Goal: Task Accomplishment & Management: Manage account settings

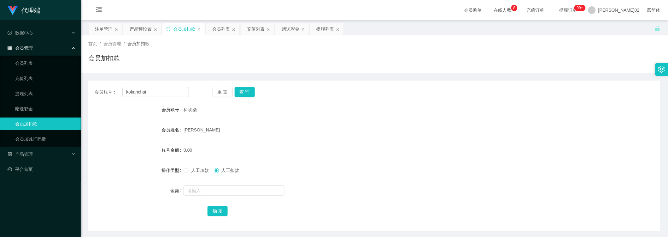
click at [182, 70] on div "首页 / 会员管理 / 会员加扣款 / 会员加扣款" at bounding box center [374, 54] width 587 height 38
click at [410, 119] on form "会员账号 科坎柴 会员姓名 黄世伟 账号余额 0.00 操作类型 人工加款 人工扣款 金额 确 定" at bounding box center [374, 160] width 572 height 114
click at [245, 87] on button "查 询" at bounding box center [245, 92] width 20 height 10
click at [485, 142] on form "会员账号 科坎柴 会员姓名 黄世伟 账号余额 0.00 操作类型 人工加款 人工扣款 金额 确 定" at bounding box center [374, 160] width 572 height 114
click at [219, 32] on div "会员列表" at bounding box center [221, 29] width 18 height 12
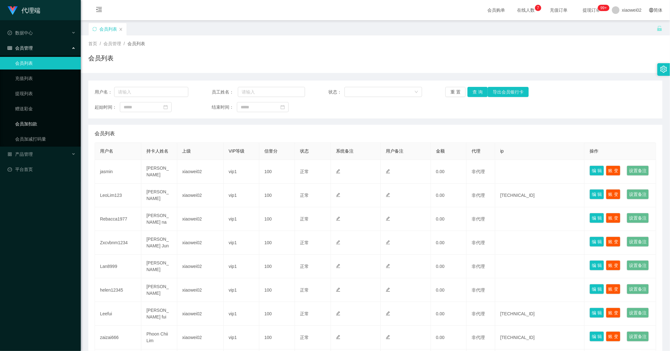
click at [22, 124] on link "会员加扣款" at bounding box center [45, 123] width 61 height 13
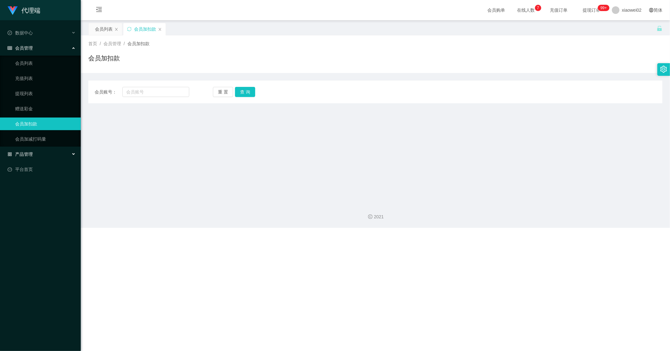
click at [21, 150] on div "产品管理" at bounding box center [40, 154] width 81 height 13
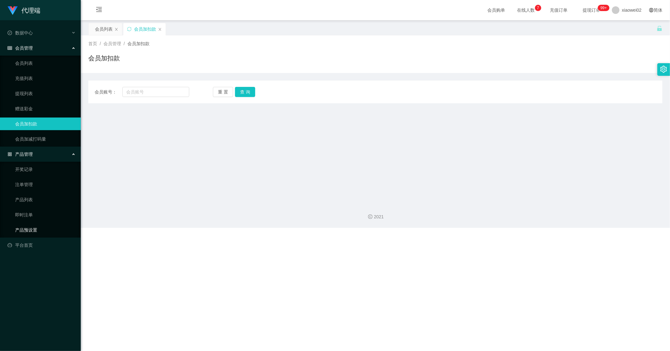
click at [28, 228] on link "产品预设置" at bounding box center [45, 229] width 61 height 13
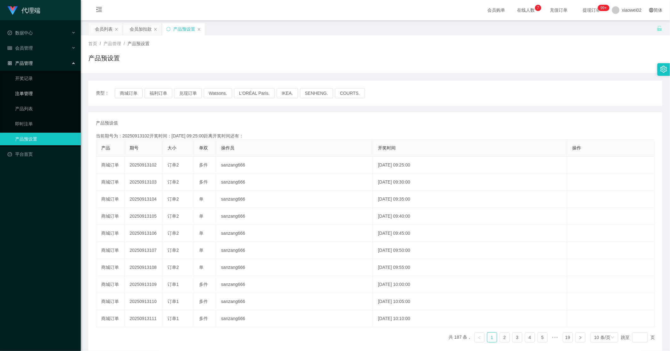
click at [35, 93] on link "注单管理" at bounding box center [45, 93] width 61 height 13
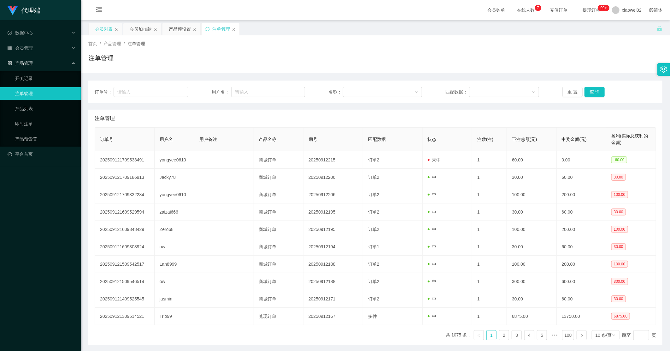
click at [102, 28] on div "会员列表" at bounding box center [104, 29] width 18 height 12
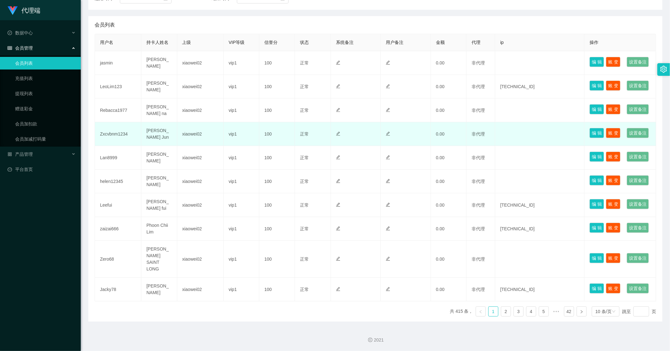
scroll to position [203, 0]
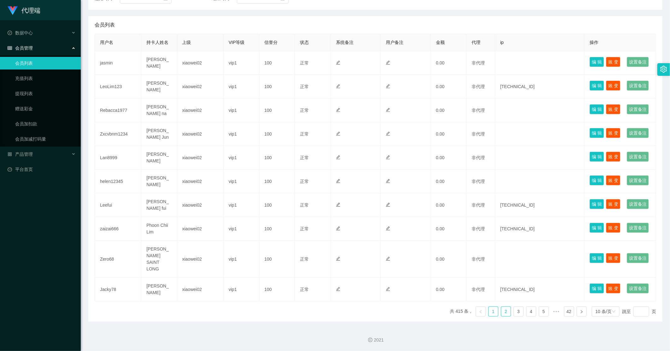
click at [503, 312] on link "2" at bounding box center [505, 310] width 9 height 9
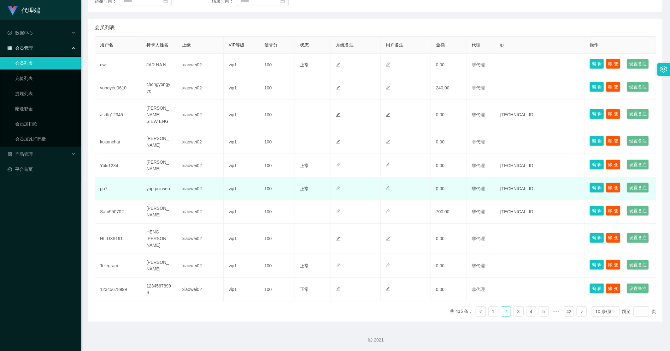
scroll to position [133, 0]
click at [161, 200] on td "yap pui wen" at bounding box center [159, 188] width 36 height 22
click at [122, 200] on td "pp7" at bounding box center [118, 188] width 46 height 22
drag, startPoint x: 105, startPoint y: 217, endPoint x: 99, endPoint y: 217, distance: 6.0
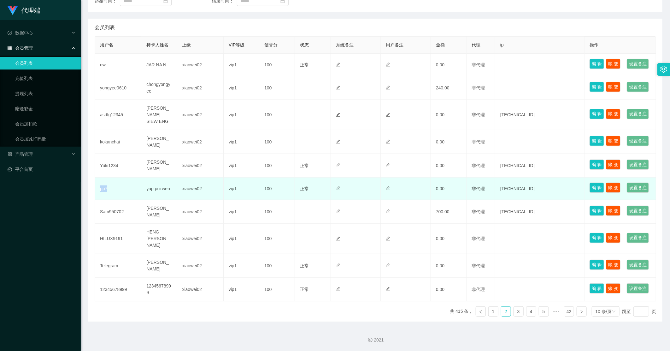
click at [99, 200] on td "pp7" at bounding box center [118, 188] width 46 height 22
copy td "pp7"
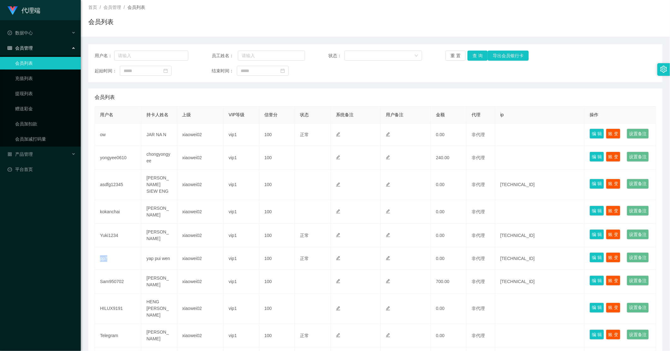
scroll to position [0, 0]
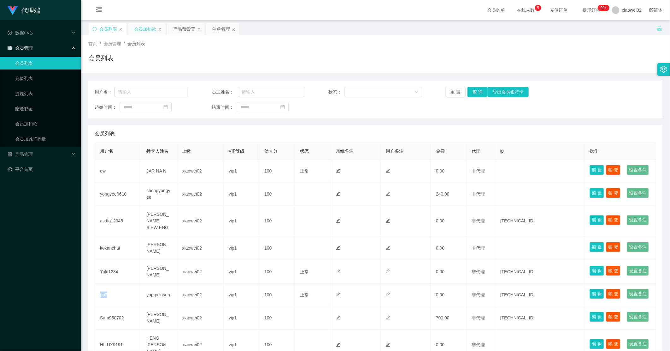
click at [144, 29] on div "会员加扣款" at bounding box center [145, 29] width 22 height 12
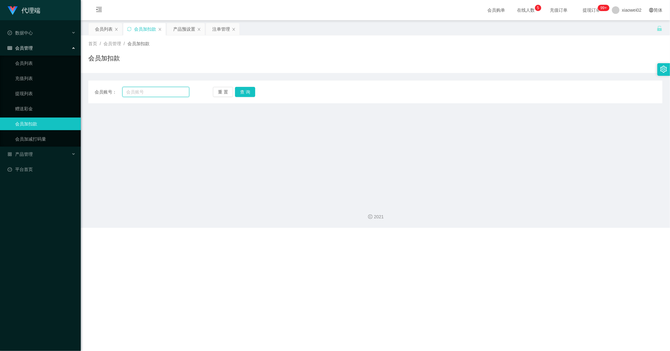
click at [143, 95] on input "text" at bounding box center [155, 92] width 67 height 10
paste input "pp7"
type input "pp7"
click at [243, 89] on button "查 询" at bounding box center [245, 92] width 20 height 10
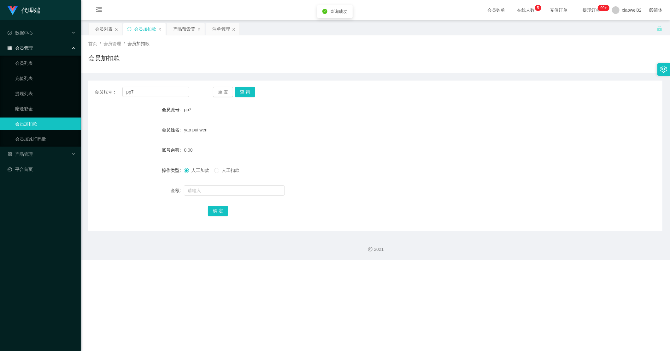
click at [221, 171] on span "人工扣款" at bounding box center [230, 170] width 23 height 5
click at [247, 91] on button "查 询" at bounding box center [245, 92] width 20 height 10
click at [258, 112] on div "pp7" at bounding box center [351, 109] width 335 height 13
click at [97, 30] on div "会员列表" at bounding box center [104, 29] width 18 height 12
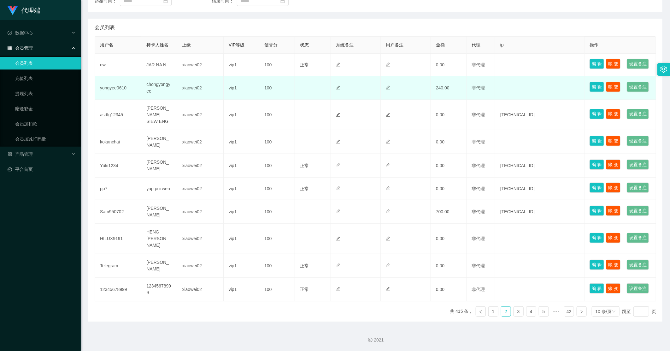
scroll to position [203, 0]
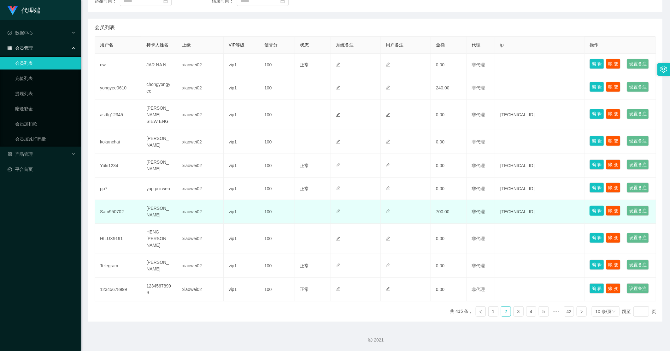
click at [590, 205] on button "编 辑" at bounding box center [597, 210] width 15 height 10
click at [612, 205] on button "账 变" at bounding box center [613, 210] width 15 height 10
click at [412, 200] on td at bounding box center [406, 212] width 50 height 24
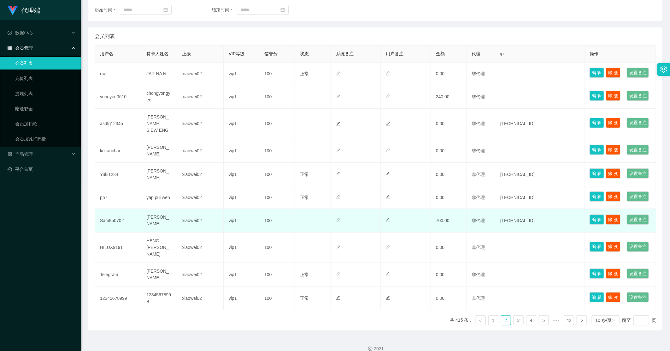
scroll to position [133, 0]
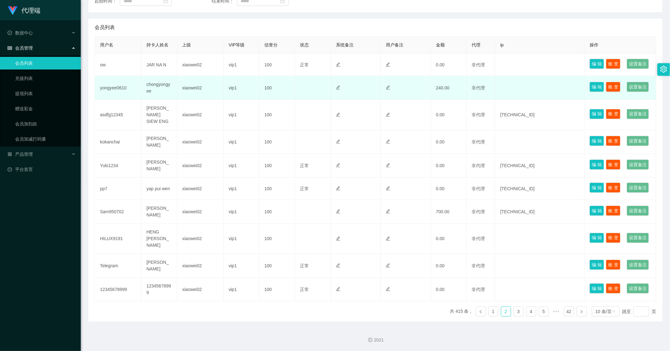
click at [458, 86] on td "240.00" at bounding box center [449, 88] width 36 height 24
click at [120, 80] on td "yongyee0610" at bounding box center [118, 88] width 46 height 24
click at [120, 79] on td "yongyee0610" at bounding box center [118, 88] width 46 height 24
copy td "yongyee0610"
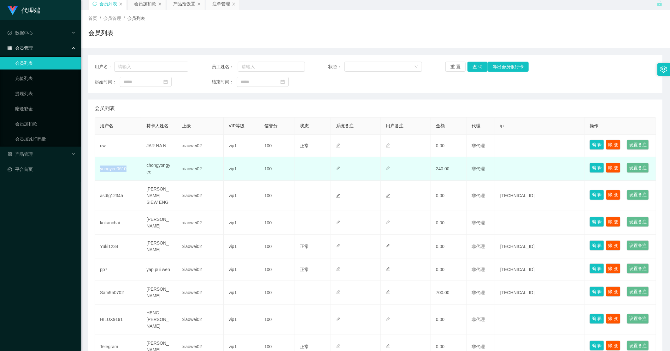
scroll to position [0, 0]
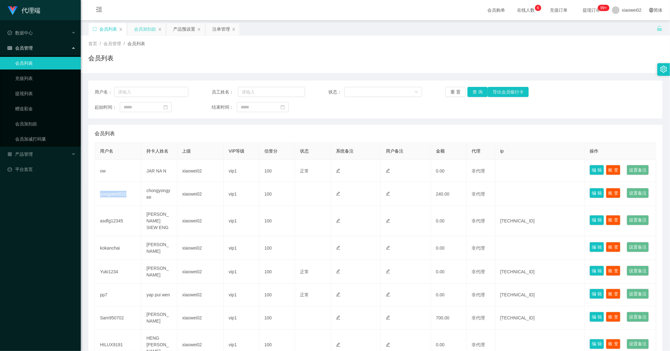
click at [145, 32] on div "会员加扣款" at bounding box center [145, 29] width 22 height 12
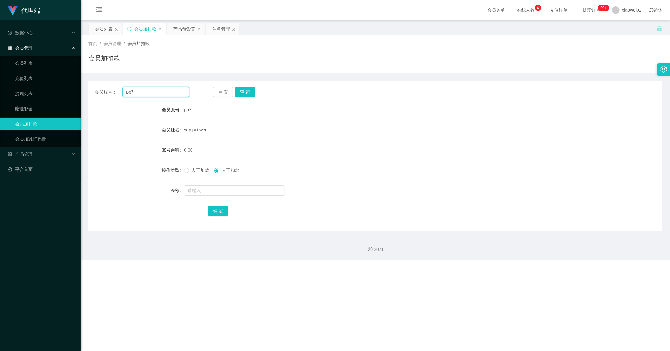
click at [149, 96] on input "pp7" at bounding box center [155, 92] width 67 height 10
drag, startPoint x: 147, startPoint y: 93, endPoint x: 120, endPoint y: 92, distance: 26.8
click at [117, 94] on div "会员账号： pp7" at bounding box center [142, 92] width 95 height 10
paste input "yongyee0610"
type input "yongyee0610"
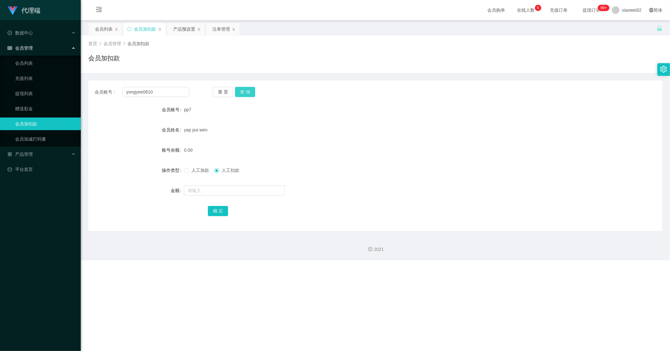
click at [253, 92] on button "查 询" at bounding box center [245, 92] width 20 height 10
click at [98, 30] on div "会员列表" at bounding box center [104, 29] width 18 height 12
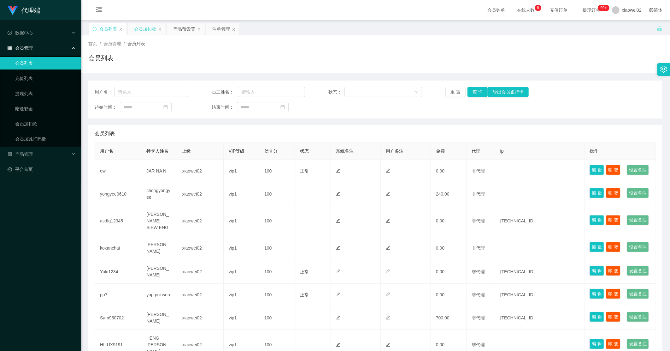
click at [147, 27] on div "会员加扣款" at bounding box center [145, 29] width 22 height 12
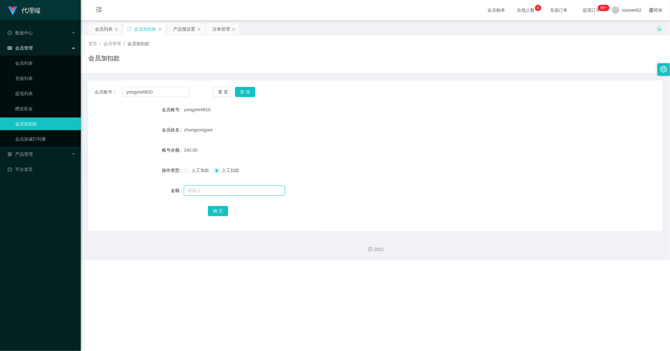
click at [203, 187] on input "text" at bounding box center [234, 190] width 101 height 10
type input "240"
click at [214, 207] on button "确 定" at bounding box center [218, 211] width 20 height 10
click at [100, 28] on div "会员列表" at bounding box center [104, 29] width 18 height 12
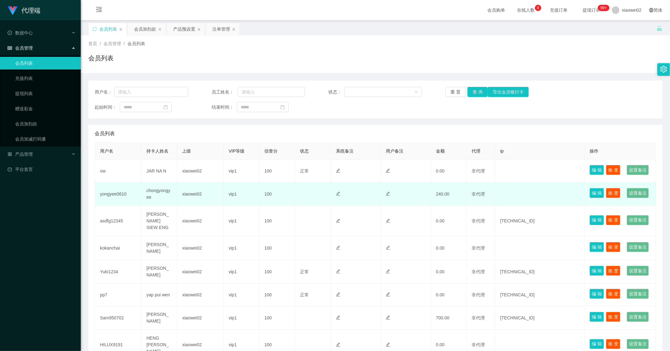
click at [487, 206] on td "非代理" at bounding box center [481, 194] width 29 height 24
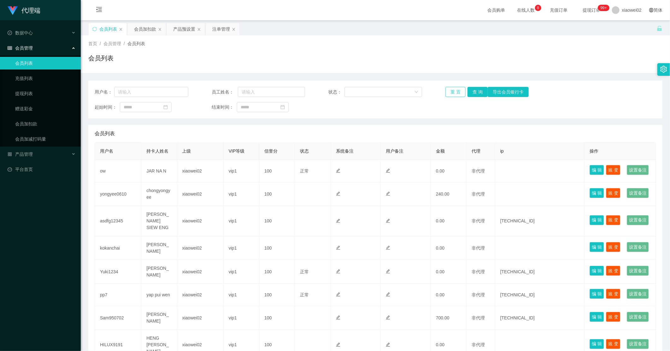
click at [451, 91] on button "重 置" at bounding box center [456, 92] width 20 height 10
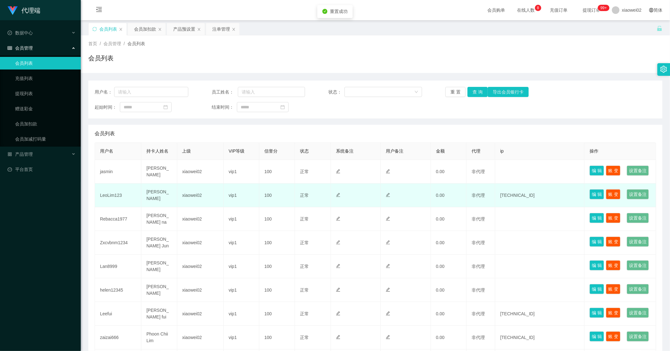
click at [438, 207] on td "0.00" at bounding box center [449, 195] width 36 height 24
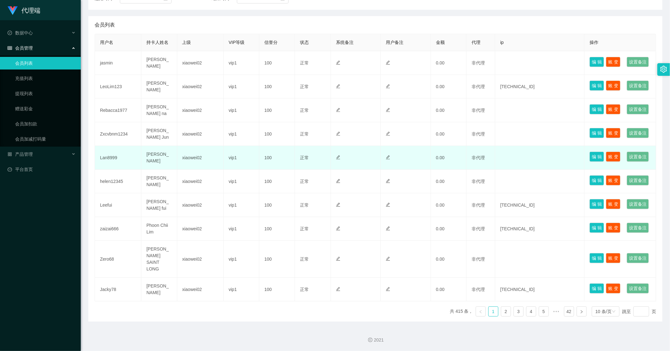
scroll to position [203, 0]
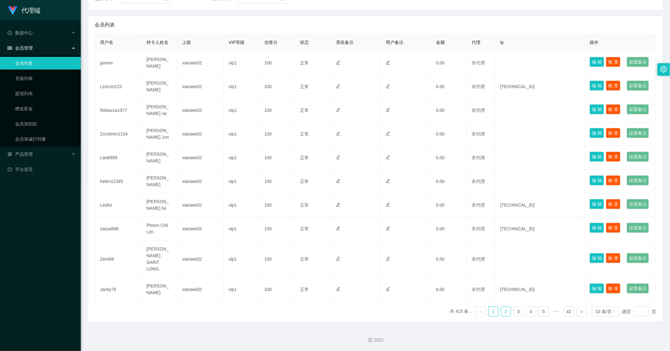
click at [501, 310] on link "2" at bounding box center [505, 310] width 9 height 9
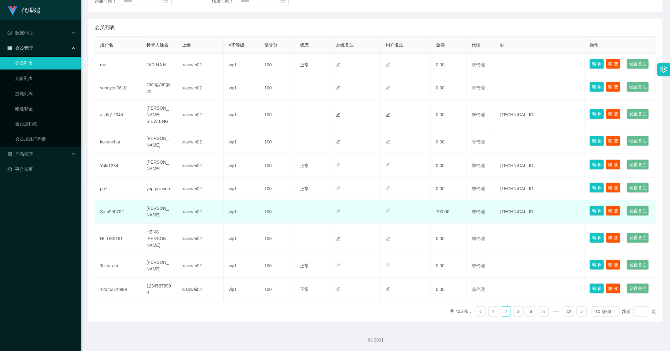
click at [117, 200] on td "Sam950702" at bounding box center [118, 212] width 46 height 24
copy td "Sam950702"
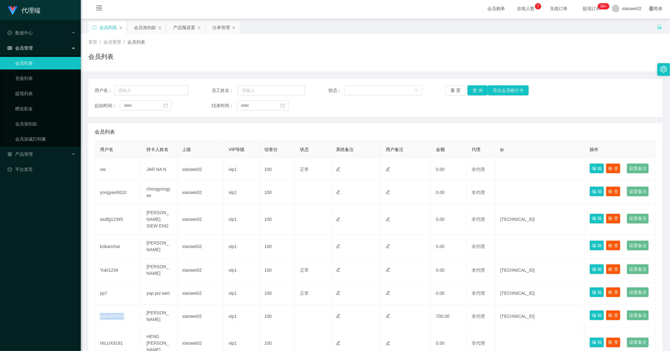
scroll to position [0, 0]
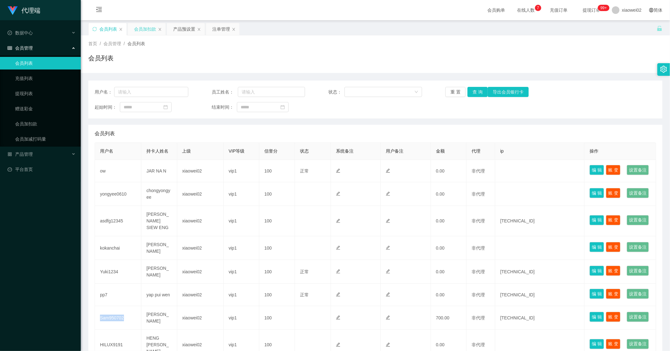
click at [144, 32] on div "会员加扣款" at bounding box center [145, 29] width 22 height 12
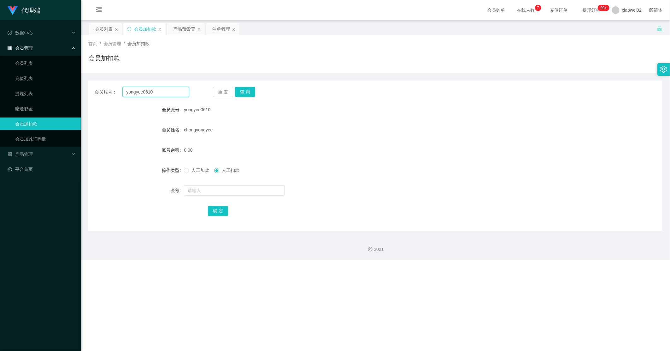
drag, startPoint x: 153, startPoint y: 91, endPoint x: 125, endPoint y: 92, distance: 28.1
click at [74, 92] on section "代理端 数据中心 会员管理 会员列表 充值列表 提现列表 赠送彩金 会员加扣款 会员加减打码量 产品管理 开奖记录 注单管理 产品列表 即时注单 产品预设置 …" at bounding box center [335, 130] width 670 height 260
paste input "Sam950702"
type input "Sam950702"
drag, startPoint x: 248, startPoint y: 93, endPoint x: 248, endPoint y: 96, distance: 3.2
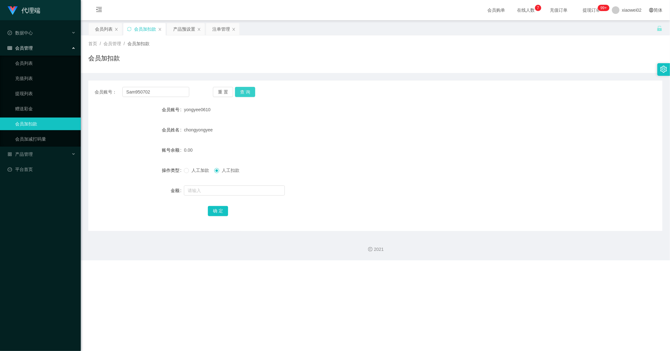
click at [248, 93] on button "查 询" at bounding box center [245, 92] width 20 height 10
click at [211, 190] on input "text" at bounding box center [234, 190] width 101 height 10
type input "700"
click at [218, 209] on button "确 定" at bounding box center [218, 211] width 20 height 10
click at [186, 30] on div "产品预设置" at bounding box center [184, 29] width 22 height 12
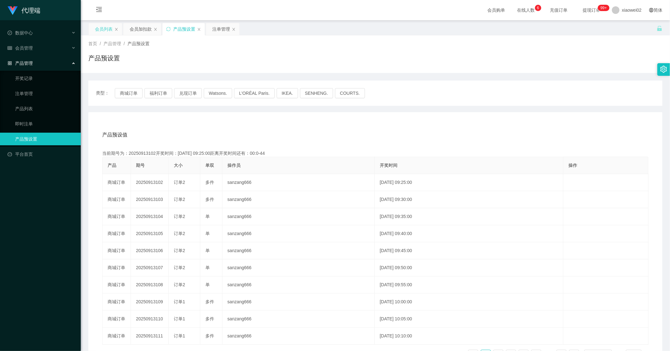
click at [110, 29] on div "会员列表" at bounding box center [104, 29] width 18 height 12
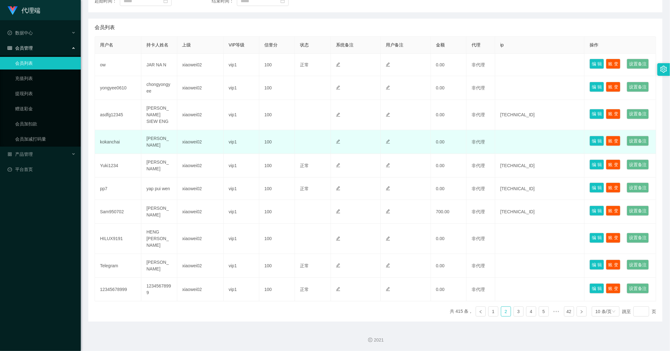
scroll to position [203, 0]
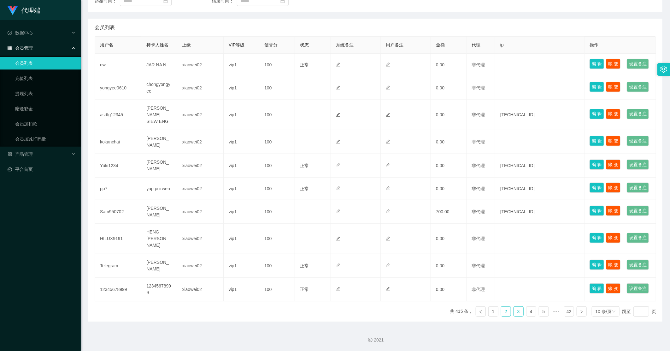
click at [514, 311] on link "3" at bounding box center [518, 310] width 9 height 9
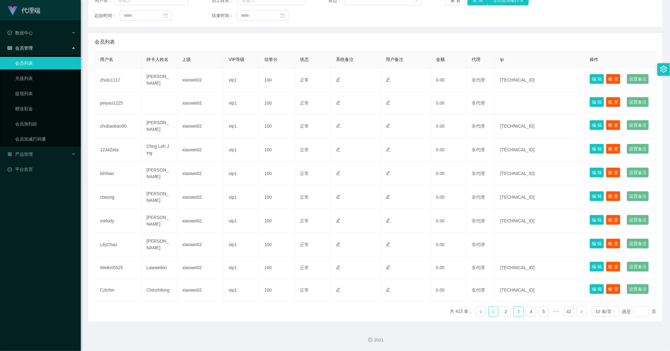
click at [493, 313] on link "1" at bounding box center [493, 310] width 9 height 9
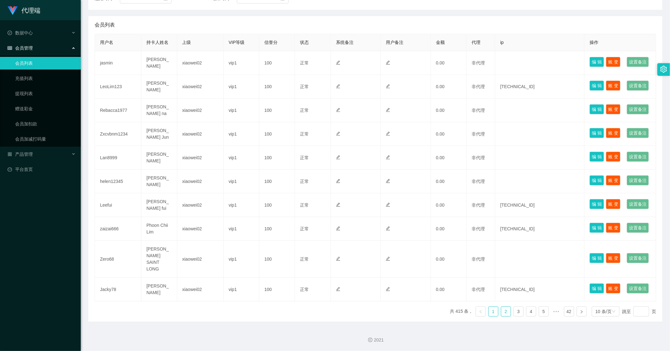
click at [506, 313] on link "2" at bounding box center [505, 310] width 9 height 9
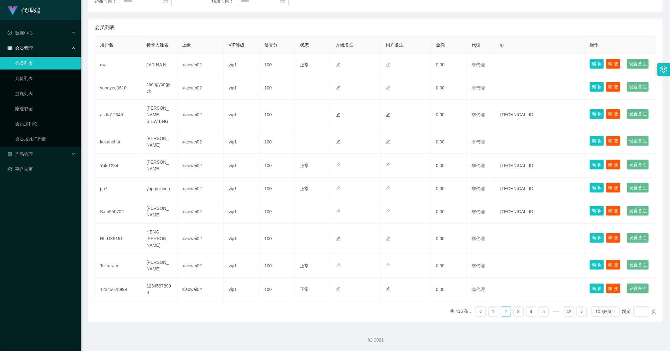
click at [506, 311] on link "2" at bounding box center [505, 310] width 9 height 9
click at [514, 310] on link "3" at bounding box center [518, 310] width 9 height 9
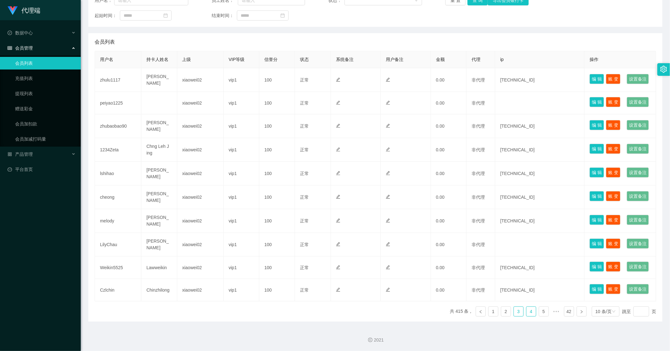
click at [530, 311] on link "4" at bounding box center [531, 310] width 9 height 9
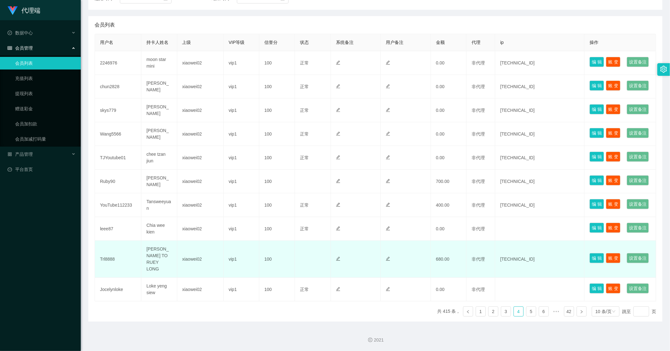
click at [106, 249] on td "Trl8888" at bounding box center [118, 258] width 46 height 37
copy td "Trl8888"
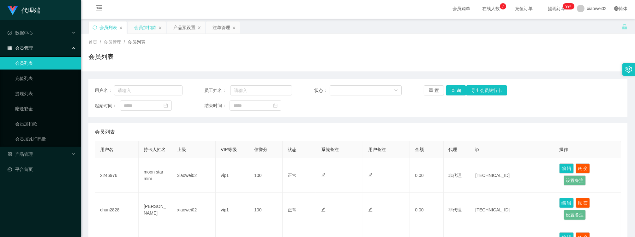
scroll to position [0, 0]
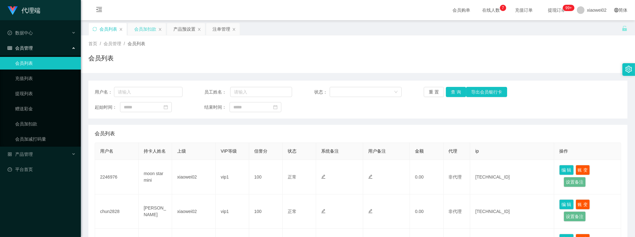
click at [141, 29] on div "会员加扣款" at bounding box center [145, 29] width 22 height 12
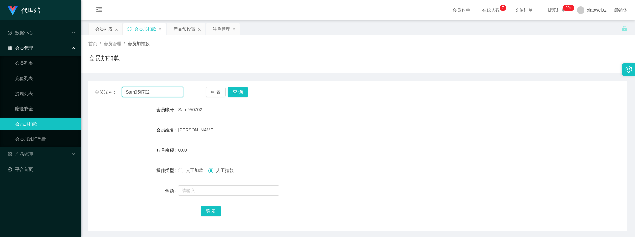
drag, startPoint x: 150, startPoint y: 91, endPoint x: 81, endPoint y: 84, distance: 69.1
click at [65, 84] on section "代理端 数据中心 会员管理 会员列表 充值列表 提现列表 赠送彩金 会员加扣款 会员加减打码量 产品管理 开奖记录 注单管理 产品列表 即时注单 产品预设置 …" at bounding box center [317, 130] width 635 height 260
paste input "Trl8888"
type input "Trl8888"
click at [239, 90] on button "查 询" at bounding box center [237, 92] width 20 height 10
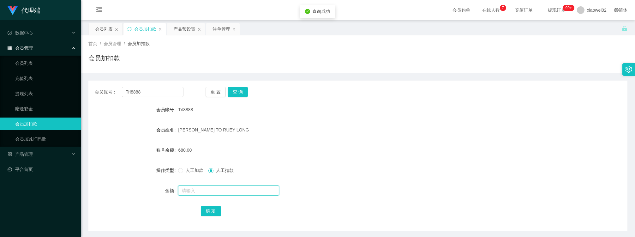
click at [215, 190] on input "text" at bounding box center [228, 190] width 101 height 10
type input "680"
click at [216, 210] on button "确 定" at bounding box center [211, 211] width 20 height 10
click at [107, 30] on div "会员列表" at bounding box center [104, 29] width 18 height 12
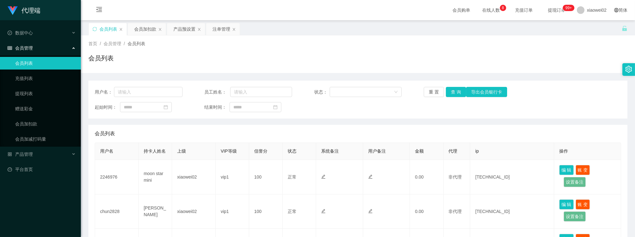
click at [344, 146] on th "系统备注" at bounding box center [339, 151] width 47 height 17
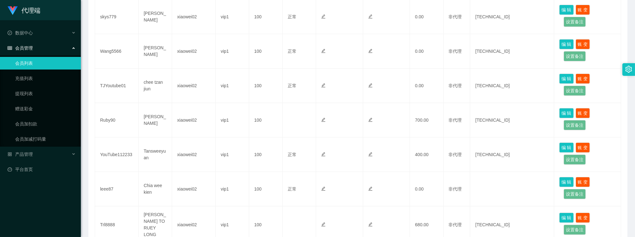
scroll to position [245, 0]
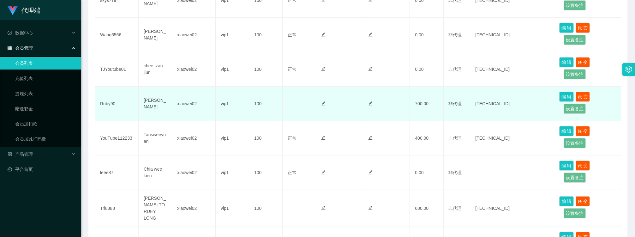
click at [111, 105] on td "Ruby90" at bounding box center [117, 103] width 44 height 34
copy td "Ruby90"
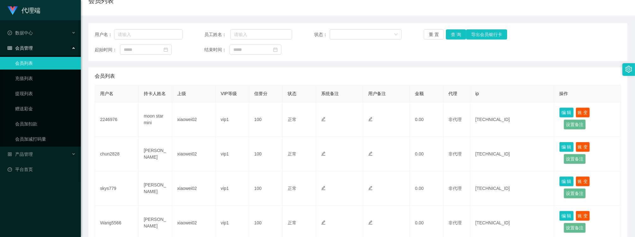
scroll to position [0, 0]
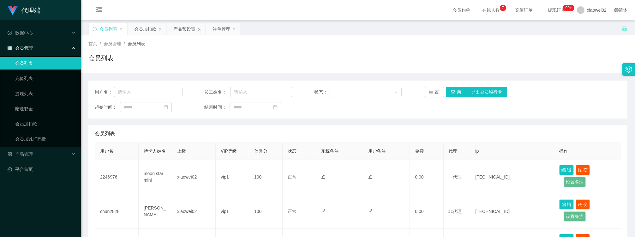
drag, startPoint x: 142, startPoint y: 30, endPoint x: 159, endPoint y: 51, distance: 27.0
click at [143, 30] on div "会员加扣款" at bounding box center [145, 29] width 22 height 12
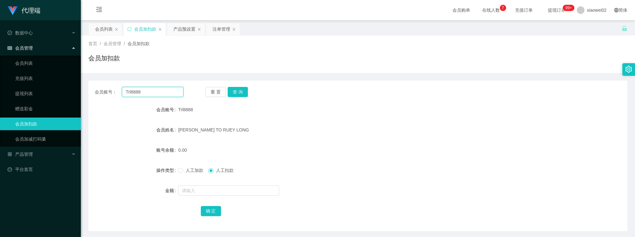
drag, startPoint x: 154, startPoint y: 93, endPoint x: 102, endPoint y: 92, distance: 51.7
click at [102, 92] on div "会员账号： Trl8888" at bounding box center [139, 92] width 89 height 10
paste input "Ruby90"
type input "Ruby90"
click at [233, 91] on button "查 询" at bounding box center [237, 92] width 20 height 10
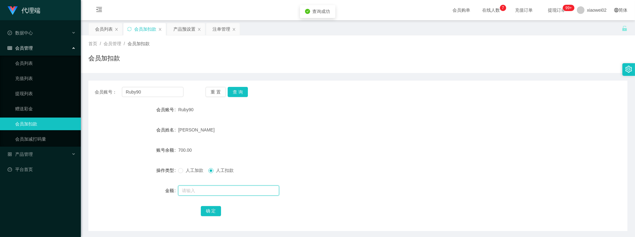
click at [216, 193] on input "text" at bounding box center [228, 190] width 101 height 10
type input "700"
click at [211, 206] on div "确 定" at bounding box center [358, 210] width 314 height 13
click at [211, 206] on button "确 定" at bounding box center [211, 211] width 20 height 10
click at [99, 26] on div "会员列表" at bounding box center [104, 29] width 18 height 12
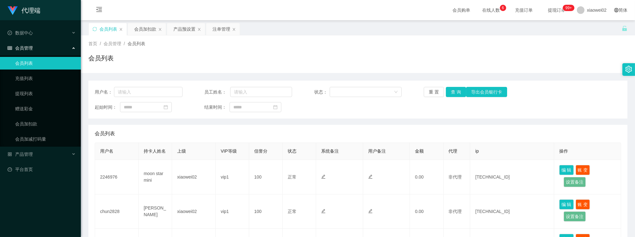
click at [439, 86] on div "用户名： 员工姓名： 状态： 重 置 查 询 导出会员银行卡 起始时间： 结束时间：" at bounding box center [357, 99] width 539 height 38
click at [435, 91] on button "重 置" at bounding box center [433, 92] width 20 height 10
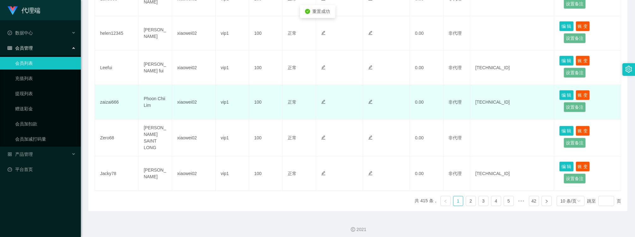
scroll to position [316, 0]
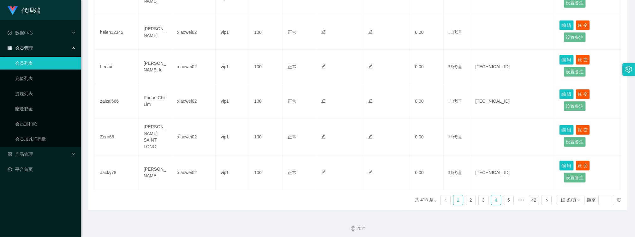
click at [494, 196] on link "4" at bounding box center [495, 199] width 9 height 9
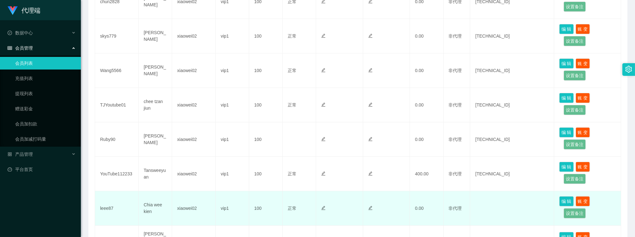
scroll to position [246, 0]
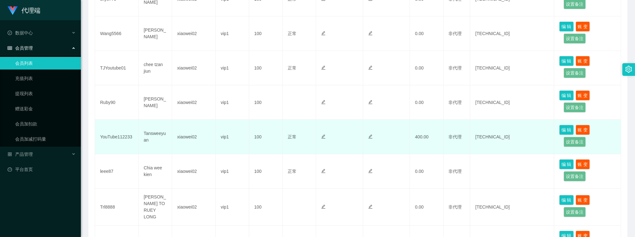
click at [120, 136] on td "YouTube112233" at bounding box center [117, 137] width 44 height 34
copy td "YouTube112233"
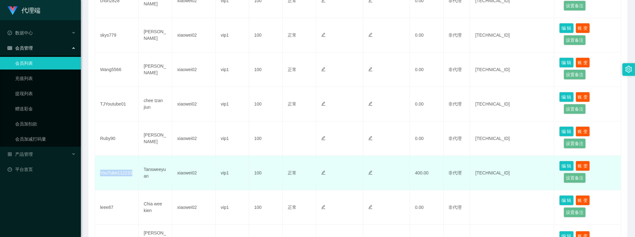
scroll to position [211, 0]
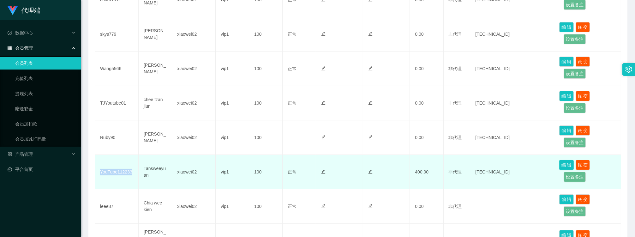
click at [563, 168] on button "编 辑" at bounding box center [566, 165] width 15 height 10
type input "YouTube112233"
type input "Tansweeyuan"
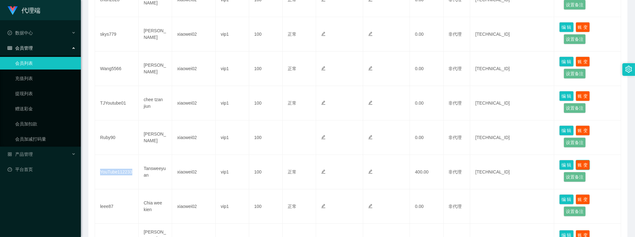
click at [582, 162] on button "账 变" at bounding box center [582, 165] width 15 height 10
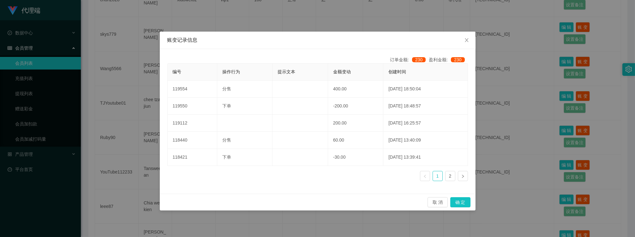
drag, startPoint x: 524, startPoint y: 163, endPoint x: 486, endPoint y: 155, distance: 38.8
click at [524, 163] on div "账变记录信息 订单金额: 230 盈利金额: 230 编号 操作行为 提示文本 金额变动 创建时间 119554 分售 400.00 [DATE] 18:50…" at bounding box center [317, 118] width 635 height 237
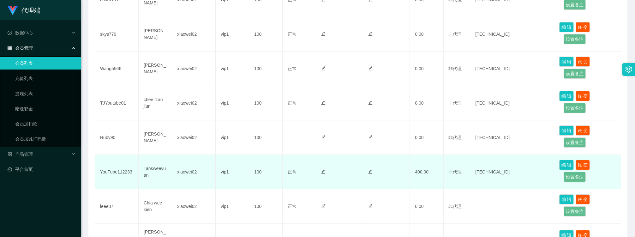
click at [118, 171] on td "YouTube112233" at bounding box center [117, 172] width 44 height 34
copy td "YouTube112233"
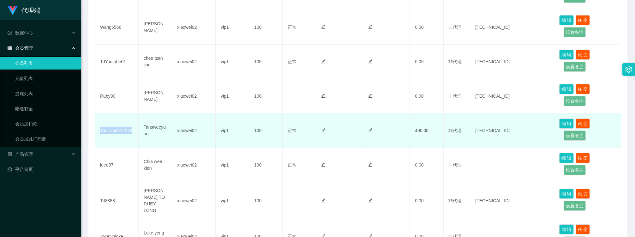
scroll to position [316, 0]
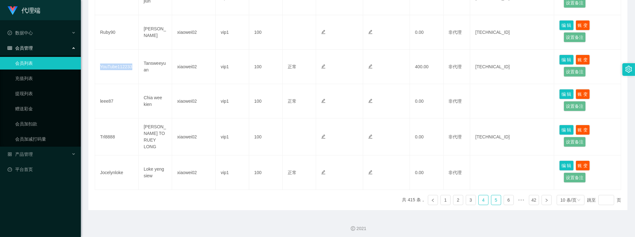
click at [493, 196] on link "5" at bounding box center [495, 199] width 9 height 9
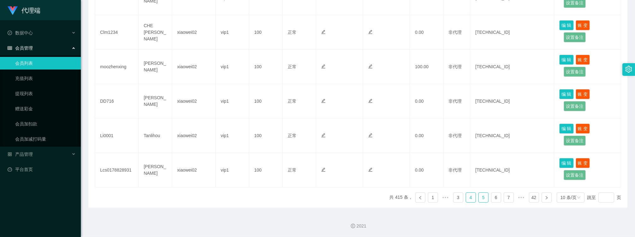
click at [469, 197] on link "4" at bounding box center [470, 196] width 9 height 9
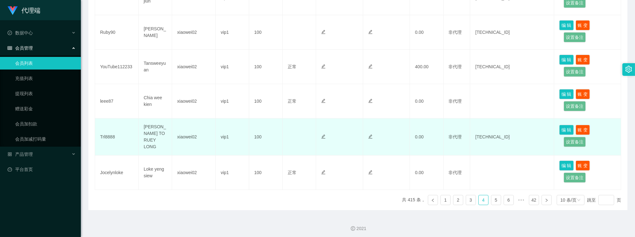
scroll to position [281, 0]
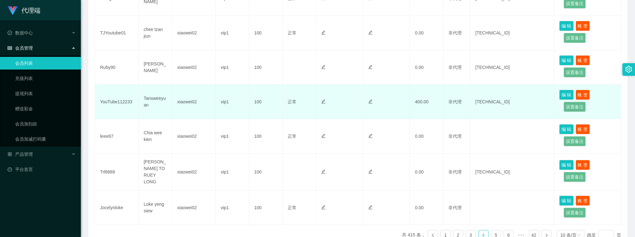
click at [120, 101] on td "YouTube112233" at bounding box center [117, 102] width 44 height 34
copy td "YouTube112233"
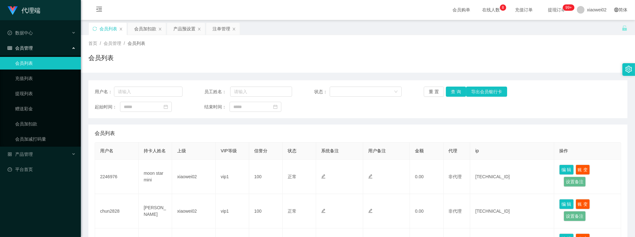
scroll to position [0, 0]
click at [149, 30] on div "会员加扣款" at bounding box center [145, 29] width 22 height 12
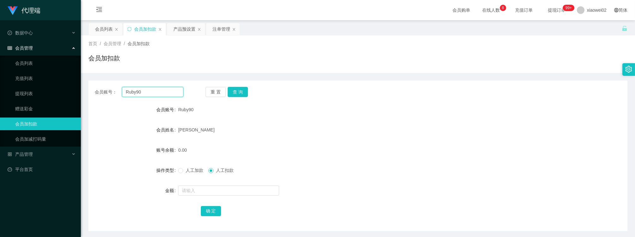
drag, startPoint x: 153, startPoint y: 94, endPoint x: 112, endPoint y: 96, distance: 41.1
click at [99, 94] on div "会员账号： Ruby90" at bounding box center [139, 92] width 89 height 10
paste input "YouTube112233"
type input "YouTube112233"
click at [238, 94] on button "查 询" at bounding box center [237, 92] width 20 height 10
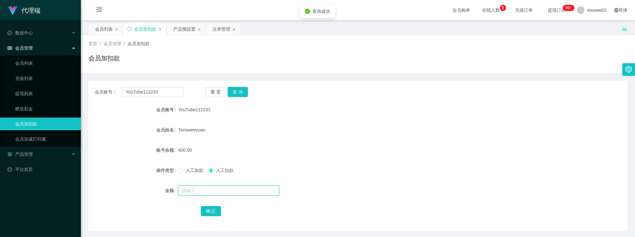
click at [210, 191] on input "text" at bounding box center [228, 190] width 101 height 10
type input "400"
click at [217, 210] on button "确 定" at bounding box center [211, 211] width 20 height 10
click at [104, 29] on div "会员列表" at bounding box center [104, 29] width 18 height 12
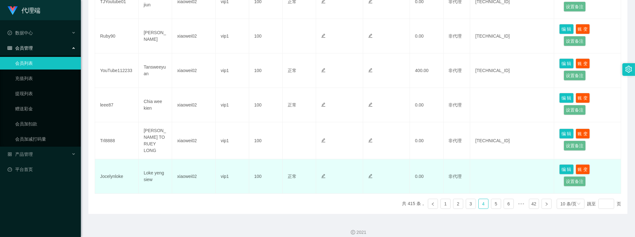
scroll to position [316, 0]
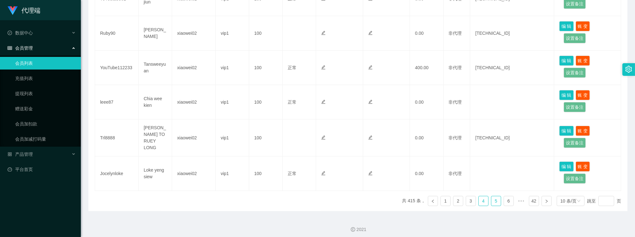
click at [491, 199] on li "5" at bounding box center [496, 201] width 10 height 10
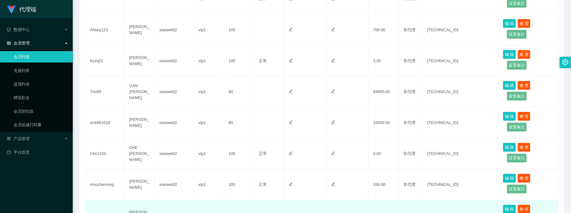
scroll to position [175, 0]
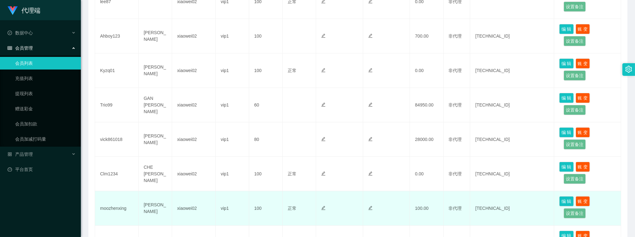
click at [112, 205] on td "moozhenxing" at bounding box center [117, 208] width 44 height 34
copy td "moozhenxing"
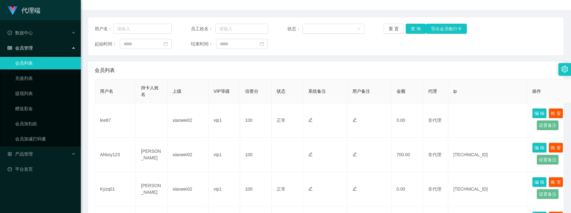
scroll to position [0, 0]
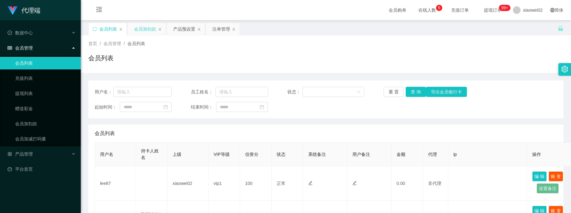
click at [147, 29] on div "会员加扣款" at bounding box center [145, 29] width 22 height 12
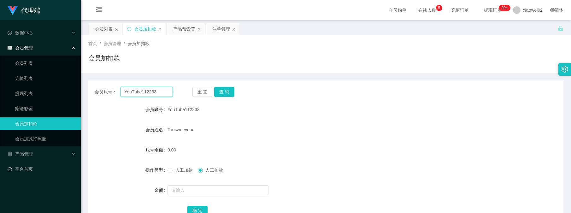
drag, startPoint x: 157, startPoint y: 92, endPoint x: 89, endPoint y: 92, distance: 68.2
click at [90, 92] on div "会员账号： YouTube112233 重 置 查 询" at bounding box center [325, 92] width 475 height 10
paste input "moozhenxing"
type input "moozhenxing"
click at [230, 92] on button "查 询" at bounding box center [224, 92] width 20 height 10
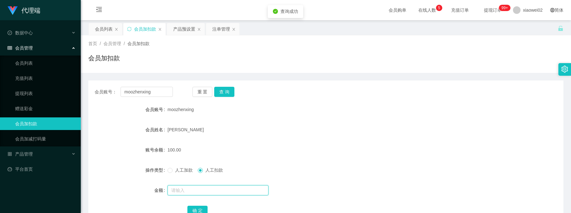
click at [199, 191] on input "text" at bounding box center [218, 190] width 101 height 10
type input "100"
click at [196, 206] on button "确 定" at bounding box center [197, 211] width 20 height 10
click at [200, 92] on button "重 置" at bounding box center [202, 92] width 20 height 10
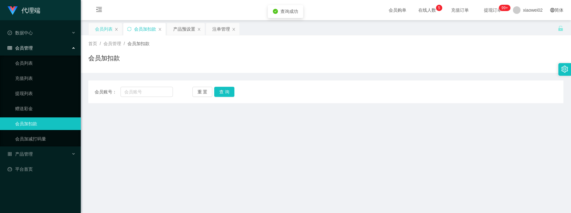
click at [103, 32] on div "会员列表" at bounding box center [104, 29] width 18 height 12
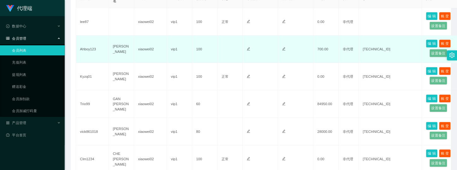
scroll to position [158, 0]
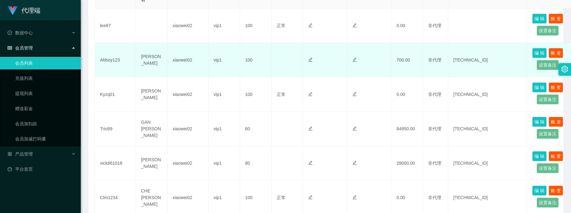
click at [109, 60] on td "Ahboy123" at bounding box center [115, 60] width 41 height 34
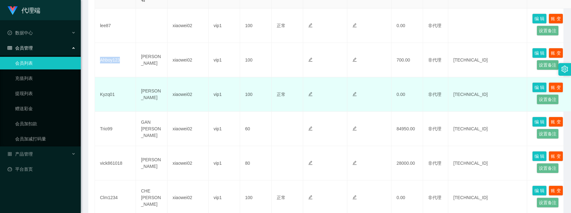
copy td "Ahboy123"
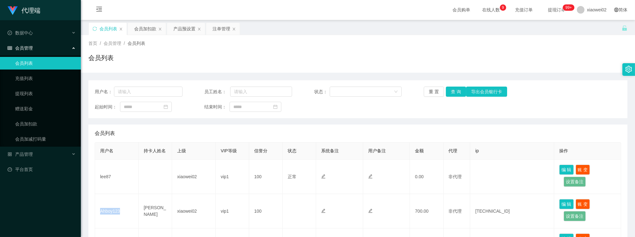
scroll to position [0, 0]
click at [142, 26] on div "会员加扣款" at bounding box center [145, 29] width 22 height 12
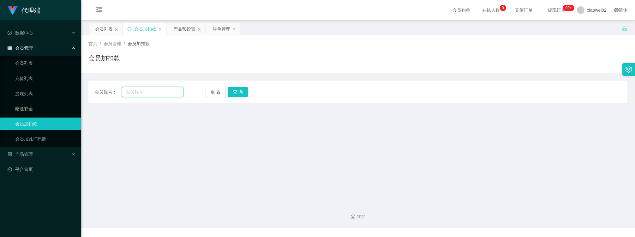
click at [151, 92] on input "text" at bounding box center [153, 92] width 62 height 10
paste input "Ahboy123"
type input "Ahboy123"
click at [239, 93] on button "查 询" at bounding box center [237, 92] width 20 height 10
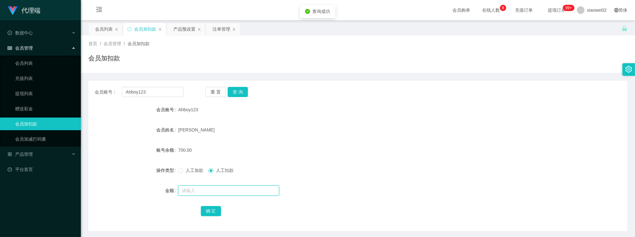
click at [203, 187] on input "text" at bounding box center [228, 190] width 101 height 10
type input "700"
click at [207, 210] on button "确 定" at bounding box center [211, 211] width 20 height 10
click at [109, 32] on div "会员列表" at bounding box center [104, 29] width 18 height 12
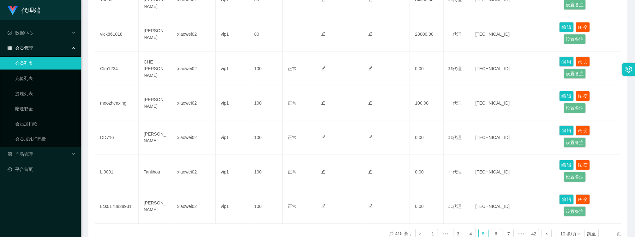
scroll to position [316, 0]
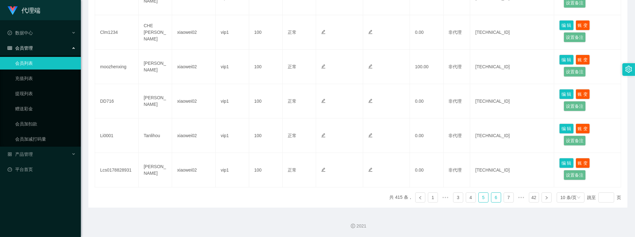
click at [495, 200] on link "6" at bounding box center [495, 196] width 9 height 9
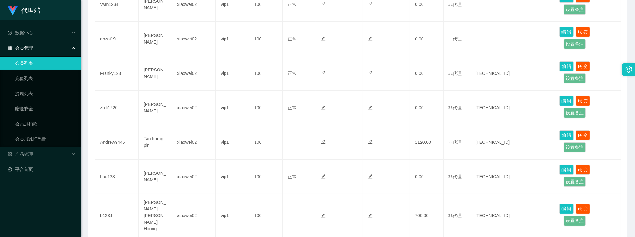
scroll to position [176, 0]
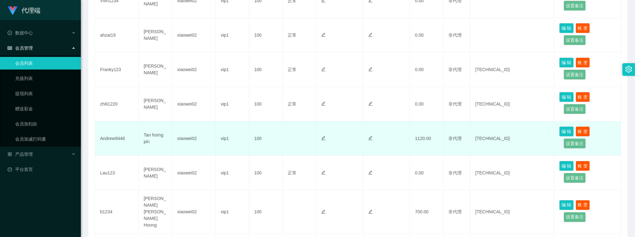
click at [103, 136] on td "Andrew9446" at bounding box center [117, 138] width 44 height 34
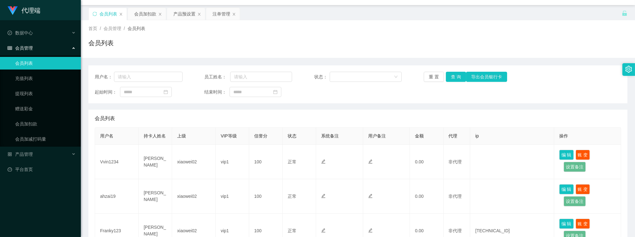
scroll to position [0, 0]
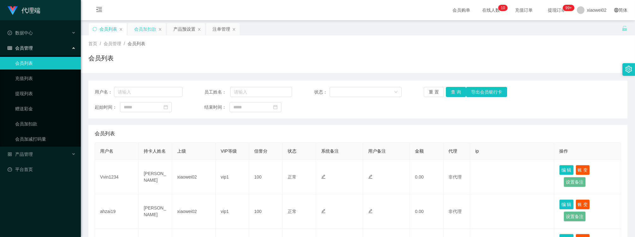
click at [148, 27] on div "会员加扣款" at bounding box center [145, 29] width 22 height 12
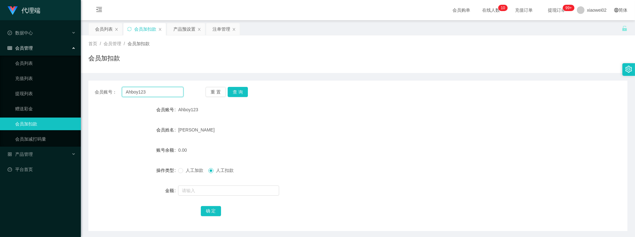
click at [154, 90] on input "Ahboy123" at bounding box center [153, 92] width 62 height 10
paste input "ndrew9446"
type input "Andrew9446"
drag, startPoint x: 236, startPoint y: 91, endPoint x: 228, endPoint y: 119, distance: 29.4
click at [236, 91] on button "查 询" at bounding box center [237, 92] width 20 height 10
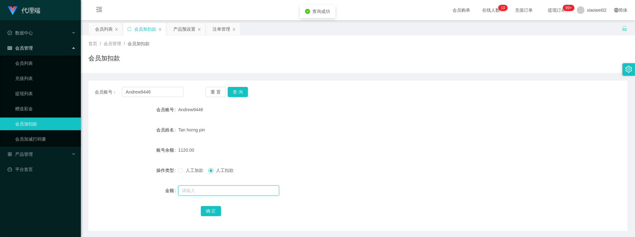
click at [210, 191] on input "text" at bounding box center [228, 190] width 101 height 10
type input "1120"
click at [211, 218] on div "会员账号： Andrew9446 重 置 查 询 会员账号 Andrew9446 会员姓名 [PERSON_NAME] pin 账号余额 1120.00 操作…" at bounding box center [357, 155] width 539 height 150
click at [207, 211] on button "确 定" at bounding box center [211, 211] width 20 height 10
click at [105, 32] on div "会员列表" at bounding box center [104, 29] width 18 height 12
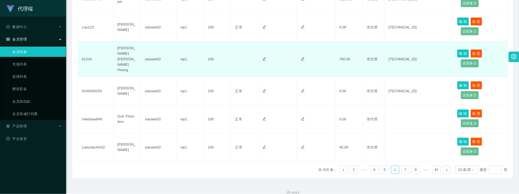
scroll to position [316, 0]
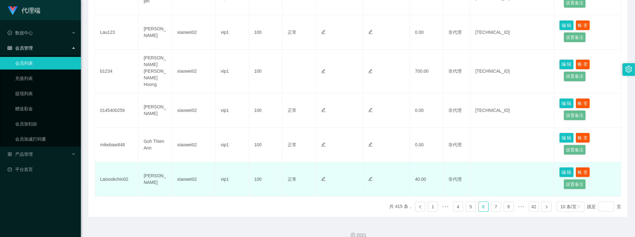
click at [121, 169] on td "Laisookchin02" at bounding box center [117, 179] width 44 height 34
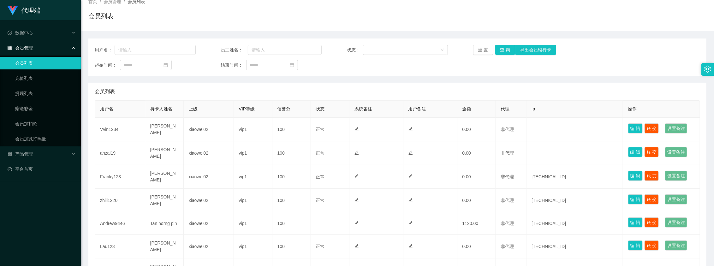
scroll to position [0, 0]
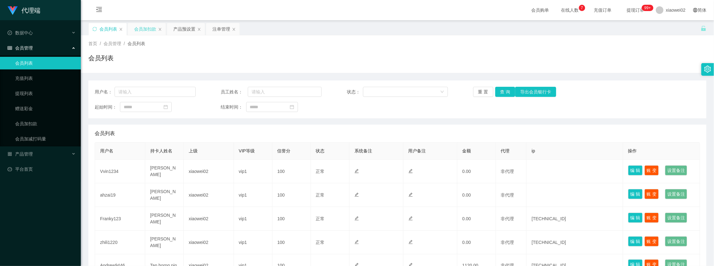
click at [137, 30] on div "会员加扣款" at bounding box center [145, 29] width 22 height 12
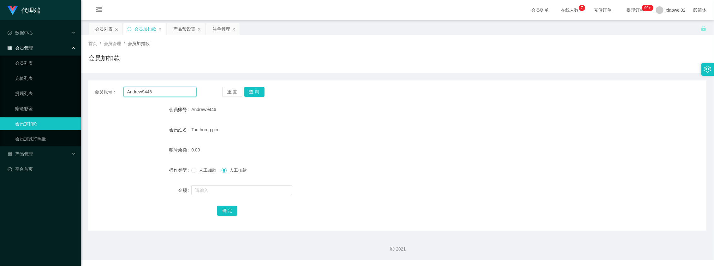
click at [164, 92] on input "Andrew9446" at bounding box center [159, 92] width 73 height 10
paste input "Laisookchin02"
type input "Laisookchin02"
click at [251, 90] on button "查 询" at bounding box center [254, 92] width 20 height 10
click at [222, 188] on input "text" at bounding box center [241, 190] width 101 height 10
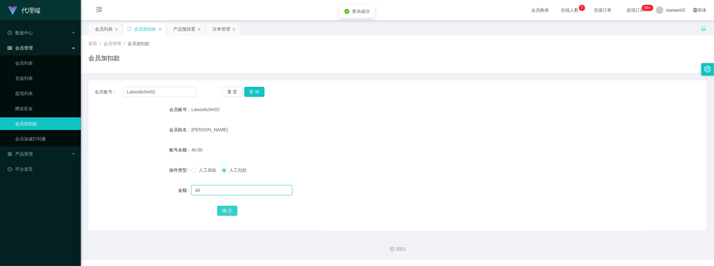
type input "40"
click at [223, 212] on button "确 定" at bounding box center [227, 211] width 20 height 10
click at [103, 28] on div "会员列表" at bounding box center [104, 29] width 18 height 12
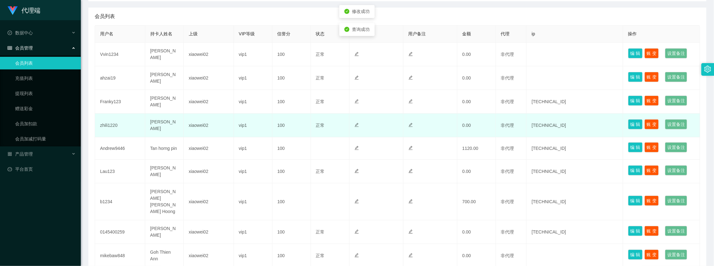
scroll to position [182, 0]
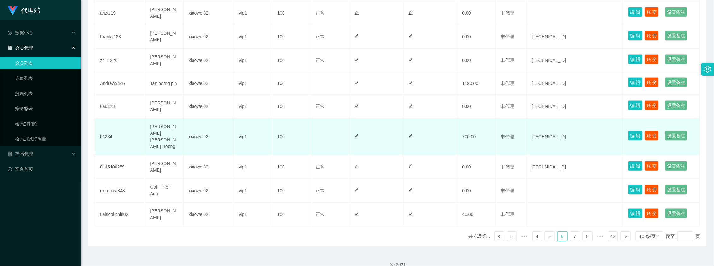
click at [468, 142] on td "700.00" at bounding box center [476, 136] width 38 height 37
click at [109, 133] on td "b1234" at bounding box center [120, 136] width 50 height 37
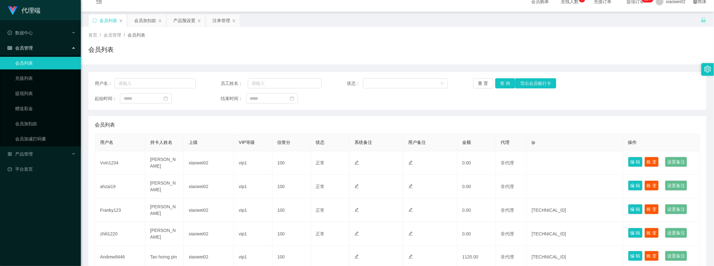
scroll to position [0, 0]
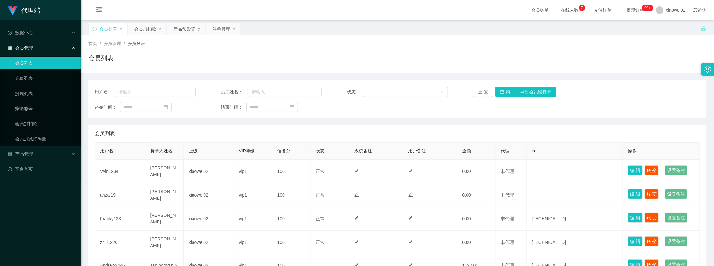
drag, startPoint x: 141, startPoint y: 29, endPoint x: 140, endPoint y: 45, distance: 16.1
click at [140, 29] on div "会员加扣款" at bounding box center [145, 29] width 22 height 12
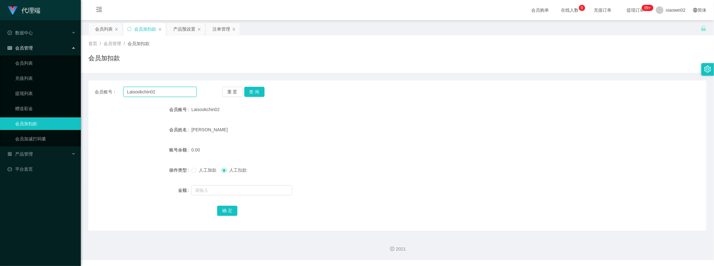
drag, startPoint x: 165, startPoint y: 92, endPoint x: 89, endPoint y: 91, distance: 76.0
click at [89, 91] on div "会员账号： Laisookchin02 重 置 查 询" at bounding box center [397, 92] width 618 height 10
paste input "Sam9507"
type input "Sam950702"
click at [260, 92] on button "查 询" at bounding box center [254, 92] width 20 height 10
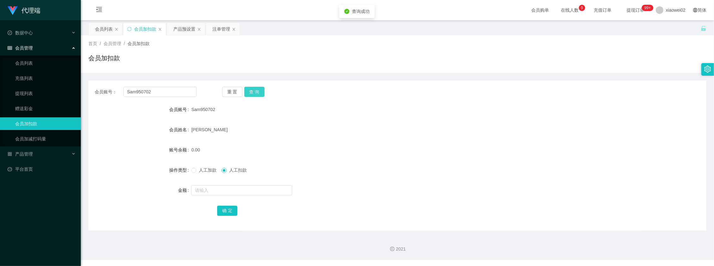
click at [257, 93] on button "查 询" at bounding box center [254, 92] width 20 height 10
click at [98, 29] on div "会员列表" at bounding box center [104, 29] width 18 height 12
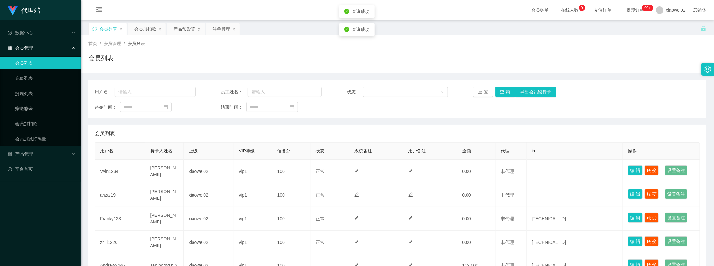
click at [127, 85] on div "用户名： 员工姓名： 状态： 重 置 查 询 导出会员银行卡 起始时间： 结束时间：" at bounding box center [397, 99] width 618 height 38
click at [129, 87] on input "text" at bounding box center [155, 92] width 81 height 10
paste input "Sam950702"
type input "Sam950702"
click at [498, 91] on button "查 询" at bounding box center [505, 92] width 20 height 10
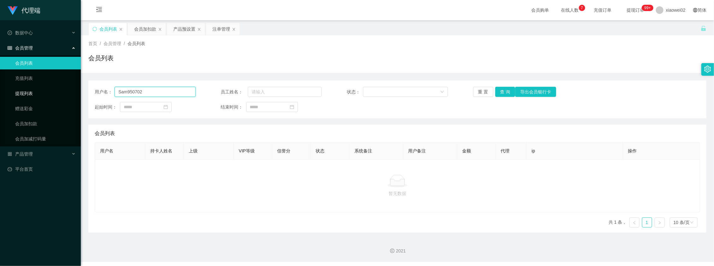
drag, startPoint x: 144, startPoint y: 95, endPoint x: 57, endPoint y: 88, distance: 86.8
click at [58, 89] on section "代理端 数据中心 会员管理 会员列表 充值列表 提现列表 赠送彩金 会员加扣款 会员加减打码量 产品管理 开奖记录 注单管理 产品列表 即时注单 产品预设置 …" at bounding box center [357, 131] width 714 height 262
click at [510, 91] on button "查 询" at bounding box center [505, 92] width 20 height 10
click at [494, 102] on div "起始时间： 结束时间：" at bounding box center [397, 107] width 605 height 10
click at [499, 95] on button "查 询" at bounding box center [505, 92] width 20 height 10
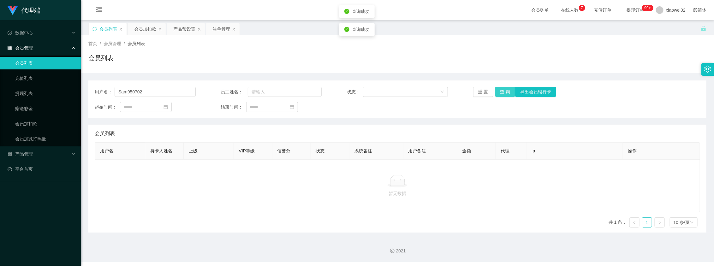
click at [499, 95] on button "查 询" at bounding box center [505, 92] width 20 height 10
click at [155, 29] on div "会员加扣款" at bounding box center [145, 29] width 22 height 12
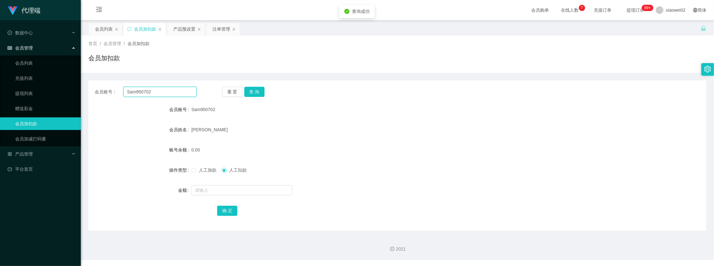
drag, startPoint x: 158, startPoint y: 92, endPoint x: 84, endPoint y: 92, distance: 73.8
click at [84, 92] on main "关闭左侧 关闭右侧 关闭其它 刷新页面 会员列表 会员加扣款 产品预设置 注单管理 首页 / 会员管理 / 会员加扣款 / 会员加扣款 会员账号： Sam95…" at bounding box center [397, 125] width 633 height 210
click at [261, 91] on button "查 询" at bounding box center [254, 92] width 20 height 10
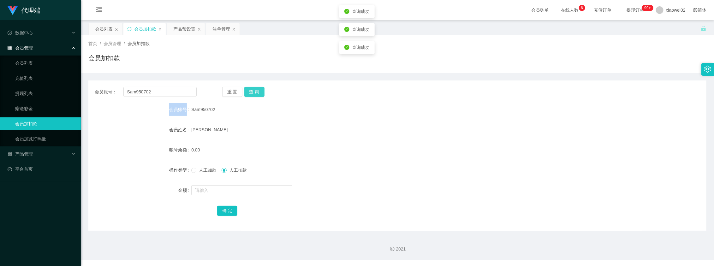
click at [261, 91] on div "重 置 查 询" at bounding box center [273, 92] width 102 height 10
click at [261, 91] on button "查 询" at bounding box center [254, 92] width 20 height 10
click at [261, 91] on div "重 置 查 询" at bounding box center [273, 92] width 102 height 10
drag, startPoint x: 261, startPoint y: 91, endPoint x: 252, endPoint y: 99, distance: 12.3
click at [276, 113] on div "Sam950702" at bounding box center [371, 109] width 360 height 13
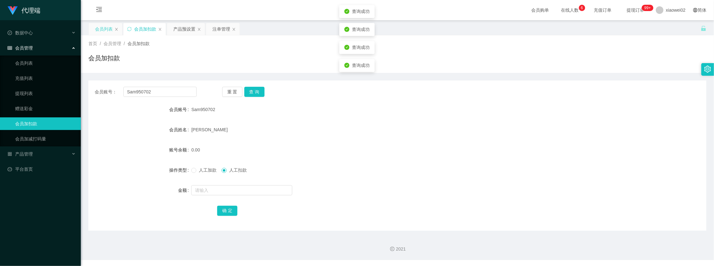
click at [100, 29] on div "会员列表" at bounding box center [104, 29] width 18 height 12
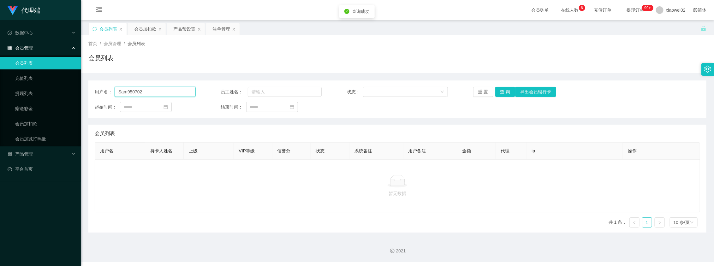
drag, startPoint x: 166, startPoint y: 91, endPoint x: 102, endPoint y: 91, distance: 64.4
click at [80, 91] on section "代理端 数据中心 会员管理 会员列表 充值列表 提现列表 赠送彩金 会员加扣款 会员加减打码量 产品管理 开奖记录 注单管理 产品列表 即时注单 产品预设置 …" at bounding box center [357, 131] width 714 height 262
click at [501, 95] on button "查 询" at bounding box center [505, 92] width 20 height 10
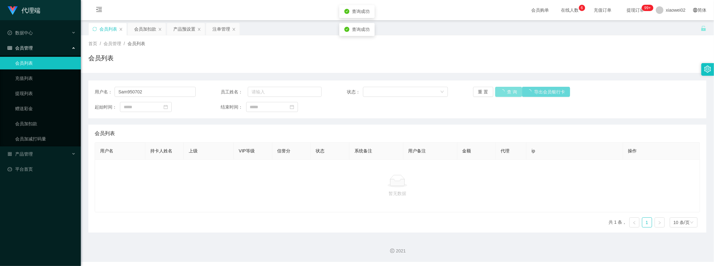
click at [501, 95] on div "重 置 查 询 导出会员银行卡" at bounding box center [523, 92] width 101 height 10
click at [501, 95] on button "查 询" at bounding box center [505, 92] width 20 height 10
drag, startPoint x: 175, startPoint y: 223, endPoint x: 168, endPoint y: 187, distance: 36.4
click at [175, 223] on div "用户名 持卡人姓名 上级 VIP等级 信誉分 状态 系统备注 用户备注 金额 代理 ip 操作 暂无数据 共 1 条， 1 10 条/页" at bounding box center [397, 187] width 605 height 90
click at [103, 27] on div "会员列表" at bounding box center [108, 29] width 18 height 12
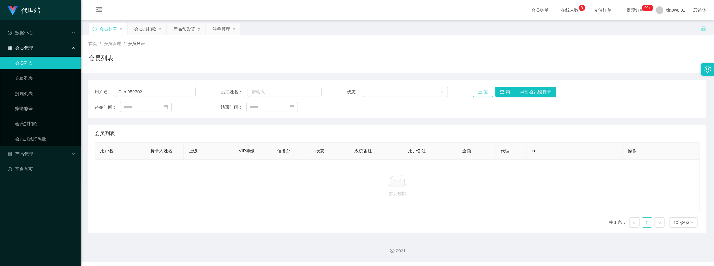
click at [477, 92] on button "重 置" at bounding box center [483, 92] width 20 height 10
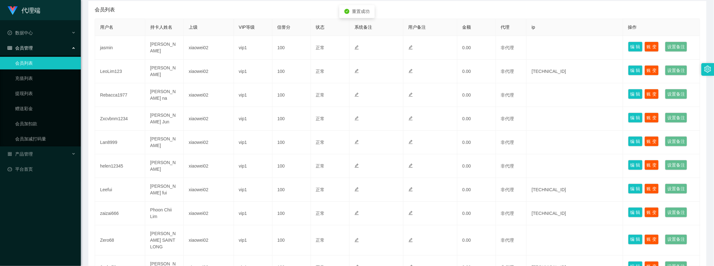
scroll to position [174, 0]
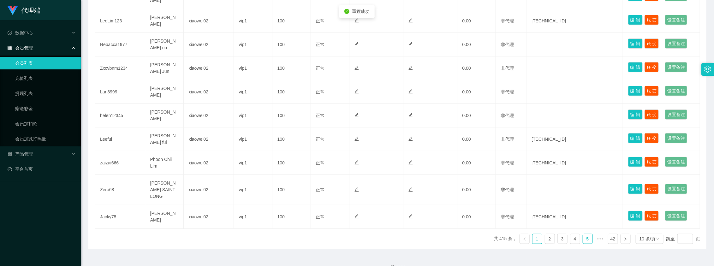
click at [583, 234] on link "5" at bounding box center [587, 238] width 9 height 9
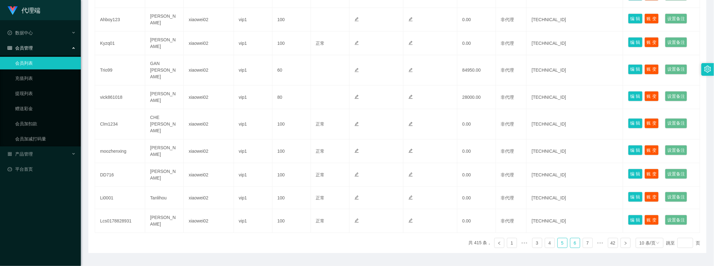
click at [575, 238] on link "6" at bounding box center [574, 242] width 9 height 9
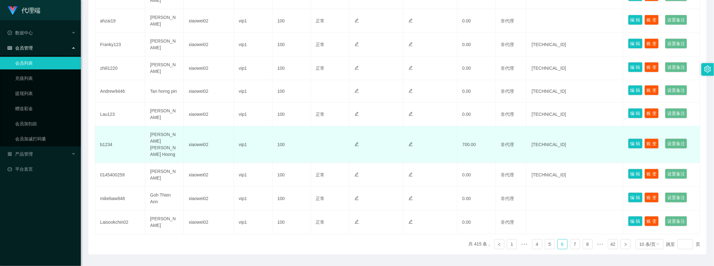
click at [107, 145] on td "b1234" at bounding box center [120, 144] width 50 height 37
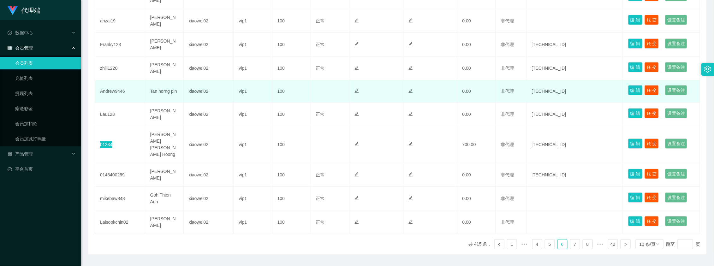
scroll to position [16, 0]
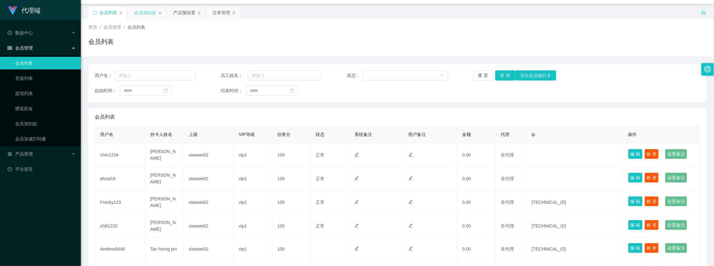
click at [143, 15] on div "会员加扣款" at bounding box center [145, 13] width 22 height 12
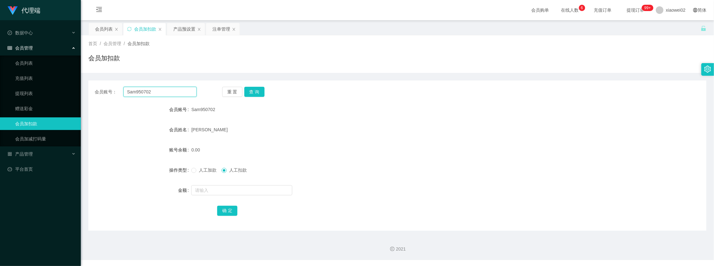
drag, startPoint x: 174, startPoint y: 93, endPoint x: 122, endPoint y: 91, distance: 52.5
click at [66, 92] on section "代理端 数据中心 会员管理 会员列表 充值列表 提现列表 赠送彩金 会员加扣款 会员加减打码量 产品管理 开奖记录 注单管理 产品列表 即时注单 产品预设置 …" at bounding box center [357, 130] width 714 height 260
paste input "kokanchai"
click at [251, 91] on button "查 询" at bounding box center [254, 92] width 20 height 10
drag, startPoint x: 153, startPoint y: 93, endPoint x: 33, endPoint y: 94, distance: 120.2
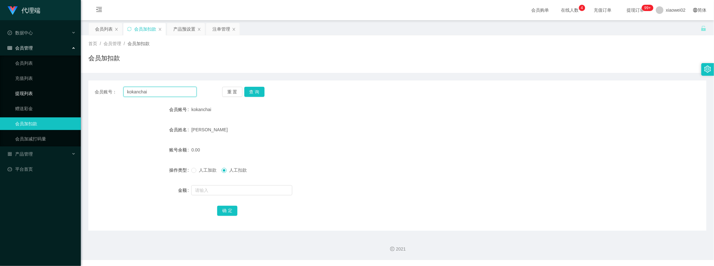
click at [33, 94] on section "代理端 数据中心 会员管理 会员列表 充值列表 提现列表 赠送彩金 会员加扣款 会员加减打码量 产品管理 开奖记录 注单管理 产品列表 即时注单 产品预设置 …" at bounding box center [357, 130] width 714 height 260
type input "b1234"
click at [250, 94] on button "查 询" at bounding box center [254, 92] width 20 height 10
drag, startPoint x: 222, startPoint y: 189, endPoint x: 218, endPoint y: 182, distance: 8.3
click at [218, 182] on form "会员账号 b1234 会员姓名 [PERSON_NAME] [PERSON_NAME] Hoong 账号余额 700.00 操作类型 人工加款 人工扣款 金额…" at bounding box center [397, 160] width 618 height 114
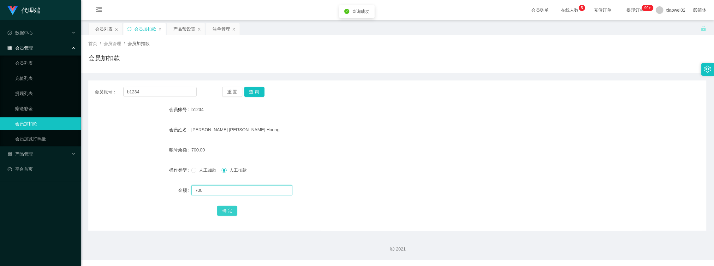
type input "700"
click at [227, 210] on button "确 定" at bounding box center [227, 211] width 20 height 10
click at [371, 160] on form "会员账号 b1234 会员姓名 [PERSON_NAME] [PERSON_NAME] Hoong 账号余额 0.00 操作类型 人工加款 人工扣款 金额 确…" at bounding box center [397, 160] width 618 height 114
drag, startPoint x: 163, startPoint y: 93, endPoint x: 82, endPoint y: 81, distance: 81.6
click at [0, 92] on html "代理端 数据中心 会员管理 会员列表 充值列表 提现列表 赠送彩金 会员加扣款 会员加减打码量 产品管理 开奖记录 注单管理 产品列表 即时注单 产品预设置 …" at bounding box center [357, 133] width 714 height 266
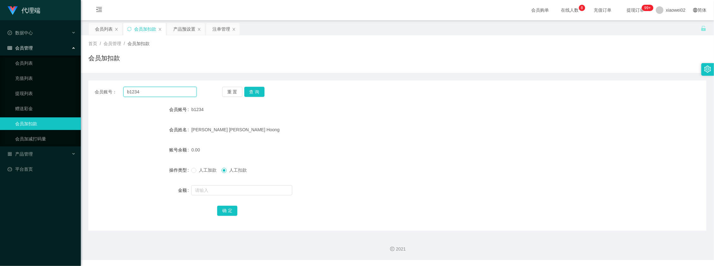
paste input "Ahboy123"
click at [256, 92] on button "查 询" at bounding box center [254, 92] width 20 height 10
drag, startPoint x: 158, startPoint y: 92, endPoint x: 162, endPoint y: 86, distance: 6.7
click at [10, 88] on section "代理端 数据中心 会员管理 会员列表 充值列表 提现列表 赠送彩金 会员加扣款 会员加减打码量 产品管理 开奖记录 注单管理 产品列表 即时注单 产品预设置 …" at bounding box center [357, 130] width 714 height 260
paste input "ndrew9446"
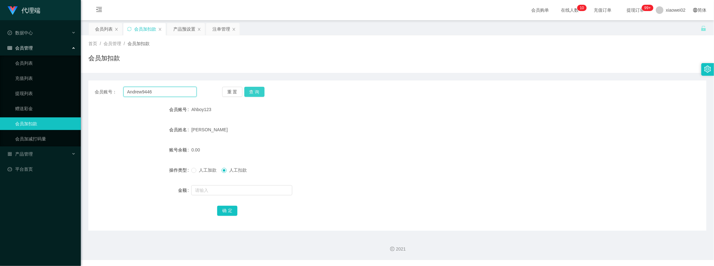
type input "Andrew9446"
click at [253, 92] on button "查 询" at bounding box center [254, 92] width 20 height 10
click at [198, 171] on span "人工加款" at bounding box center [207, 170] width 23 height 5
click at [213, 193] on input "text" at bounding box center [241, 190] width 101 height 10
type input "1120"
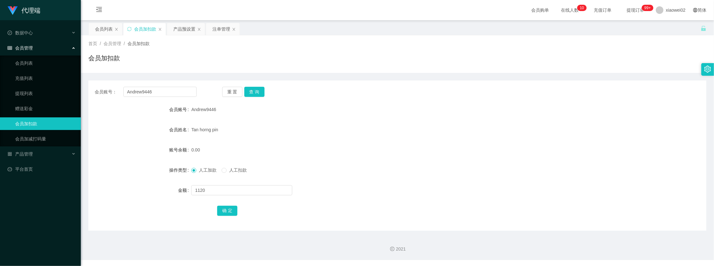
click at [221, 204] on div "确 定" at bounding box center [397, 210] width 360 height 13
click at [225, 209] on button "确 定" at bounding box center [227, 211] width 20 height 10
click at [320, 180] on form "会员账号 Andrew9446 会员姓名 [PERSON_NAME] pin 账号余额 1120.00 操作类型 人工加款 人工扣款 金额 确 定" at bounding box center [397, 160] width 618 height 114
drag, startPoint x: 168, startPoint y: 94, endPoint x: 44, endPoint y: 92, distance: 123.7
click at [44, 92] on section "代理端 数据中心 会员管理 会员列表 充值列表 提现列表 赠送彩金 会员加扣款 会员加减打码量 产品管理 开奖记录 注单管理 产品列表 即时注单 产品预设置 …" at bounding box center [357, 130] width 714 height 260
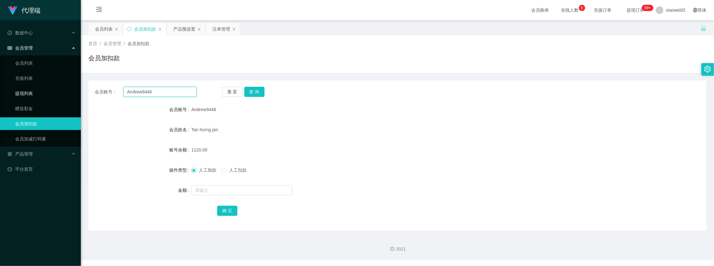
paste input "ZunZ32"
type input "ZunZ32"
click at [256, 93] on button "查 询" at bounding box center [254, 92] width 20 height 10
click at [166, 218] on div "会员账号： ZunZ32 重 置 查 询 会员账号 ZunZ32 会员姓名 [PERSON_NAME] Zhi 账号余额 5320.00 操作类型 人工加款 …" at bounding box center [397, 155] width 618 height 150
drag, startPoint x: 105, startPoint y: 32, endPoint x: 119, endPoint y: 42, distance: 16.7
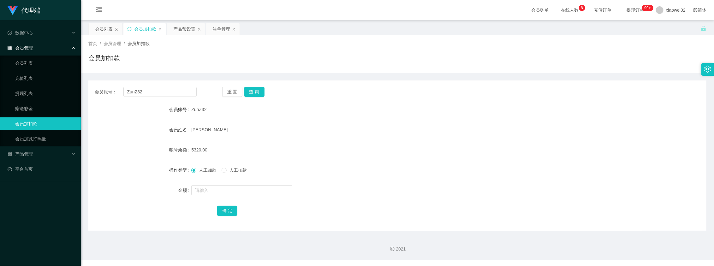
click at [105, 32] on div "会员列表" at bounding box center [104, 29] width 18 height 12
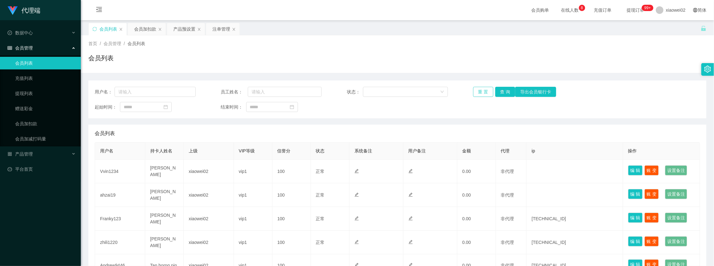
drag, startPoint x: 472, startPoint y: 94, endPoint x: 480, endPoint y: 92, distance: 8.6
click at [475, 93] on button "重 置" at bounding box center [483, 92] width 20 height 10
click at [481, 92] on div "重 置 查 询 导出会员银行卡" at bounding box center [523, 92] width 101 height 10
click at [496, 51] on div "首页 / 会员管理 / 会员列表 / 会员列表" at bounding box center [397, 53] width 618 height 27
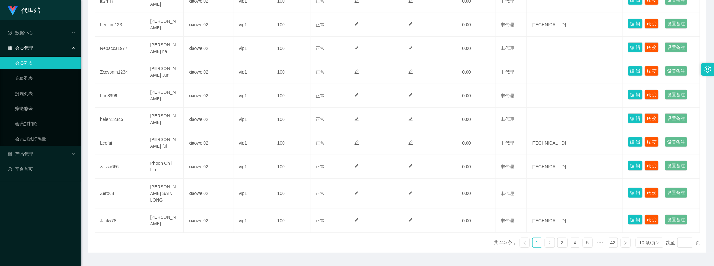
scroll to position [174, 0]
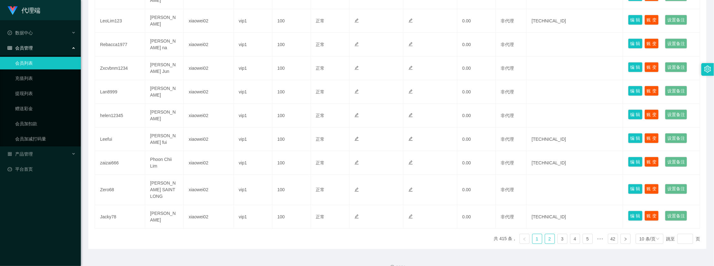
click at [546, 234] on link "2" at bounding box center [549, 238] width 9 height 9
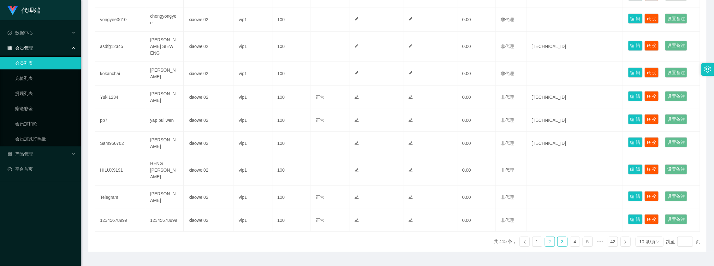
click at [558, 237] on link "3" at bounding box center [562, 241] width 9 height 9
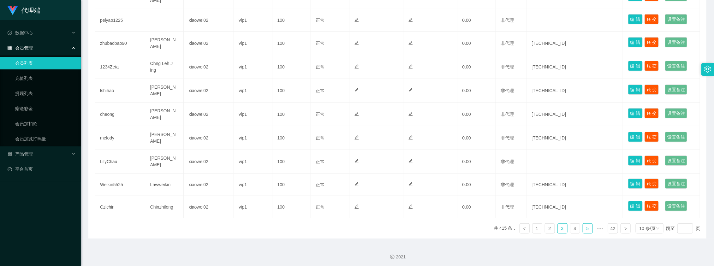
click at [583, 229] on link "5" at bounding box center [587, 228] width 9 height 9
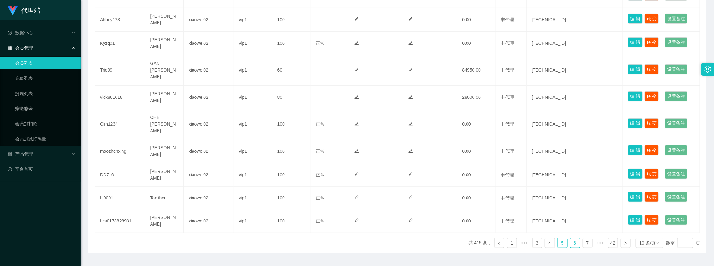
click at [571, 238] on link "6" at bounding box center [574, 242] width 9 height 9
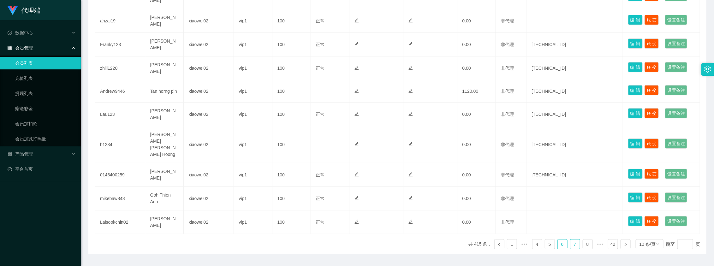
click at [570, 239] on link "7" at bounding box center [574, 243] width 9 height 9
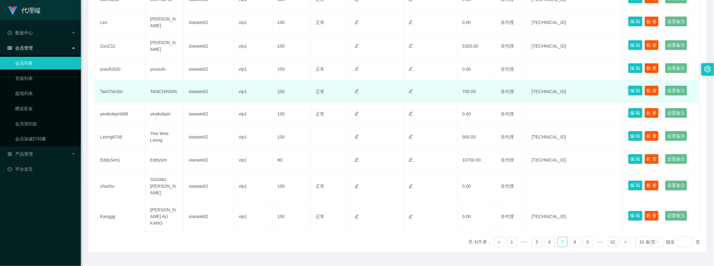
click at [113, 91] on td "TanChinSin" at bounding box center [120, 91] width 50 height 22
click at [635, 90] on button "编 辑" at bounding box center [635, 91] width 15 height 10
type input "TanChinSin"
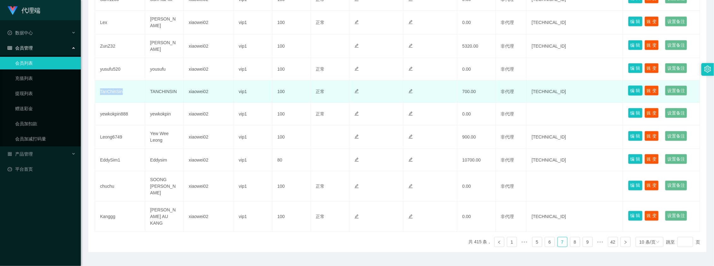
type input "TANCHINSIN"
click at [651, 90] on button "账 变" at bounding box center [651, 91] width 15 height 10
click at [124, 89] on td "TanChinSin" at bounding box center [120, 91] width 50 height 22
click at [119, 90] on td "TanChinSin" at bounding box center [120, 91] width 50 height 22
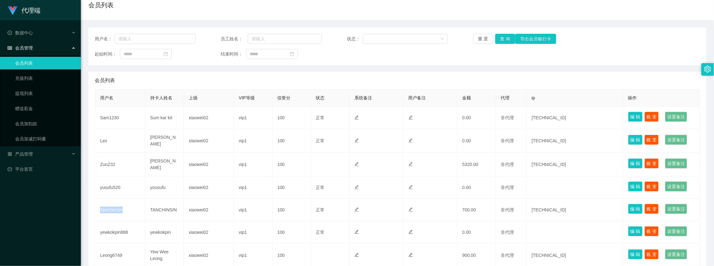
scroll to position [0, 0]
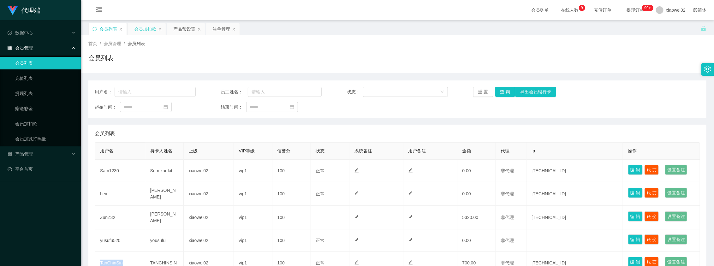
click at [149, 29] on div "会员加扣款" at bounding box center [145, 29] width 22 height 12
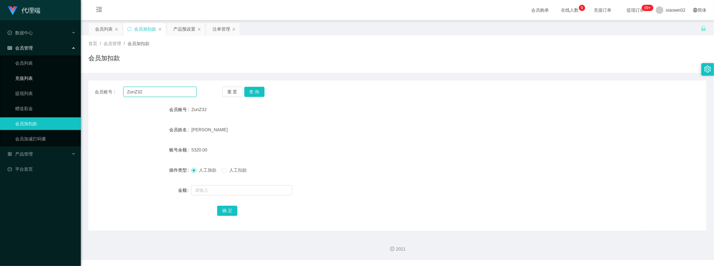
drag, startPoint x: 148, startPoint y: 92, endPoint x: 61, endPoint y: 82, distance: 87.9
click at [57, 83] on section "代理端 数据中心 会员管理 会员列表 充值列表 提现列表 赠送彩金 会员加扣款 会员加减打码量 产品管理 开奖记录 注单管理 产品列表 即时注单 产品预设置 …" at bounding box center [357, 130] width 714 height 260
paste input "TanChinSin"
type input "TanChinSin"
click at [257, 93] on button "查 询" at bounding box center [254, 92] width 20 height 10
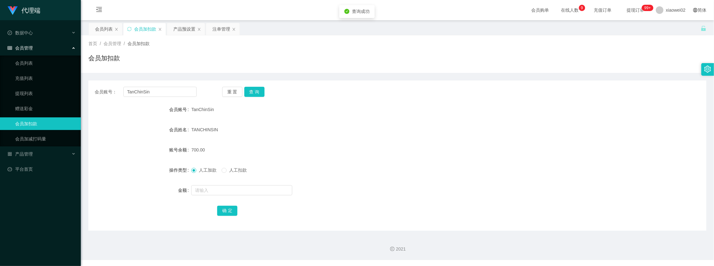
click at [232, 170] on span "人工扣款" at bounding box center [238, 170] width 23 height 5
click at [224, 194] on input "text" at bounding box center [241, 190] width 101 height 10
type input "700"
click at [225, 212] on button "确 定" at bounding box center [227, 211] width 20 height 10
drag, startPoint x: 389, startPoint y: 171, endPoint x: 384, endPoint y: 166, distance: 6.2
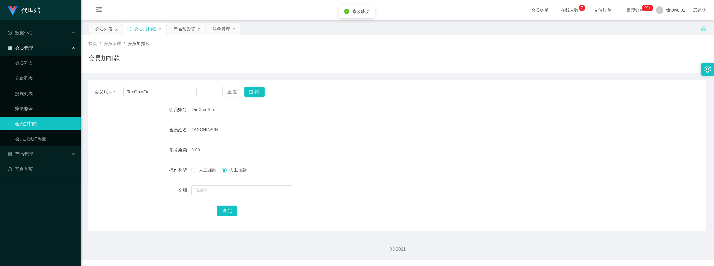
click at [388, 169] on div "人工加款 人工扣款" at bounding box center [371, 170] width 360 height 13
click at [91, 26] on div "会员列表" at bounding box center [105, 29] width 33 height 12
click at [100, 27] on div "会员列表" at bounding box center [104, 29] width 18 height 12
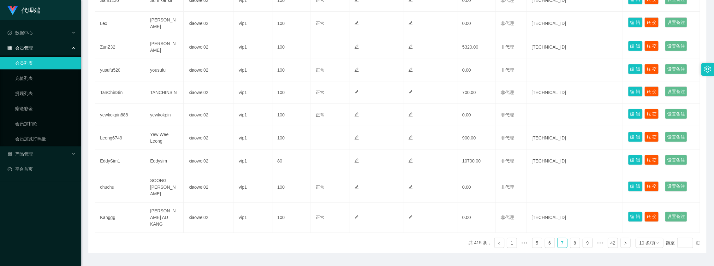
scroll to position [171, 0]
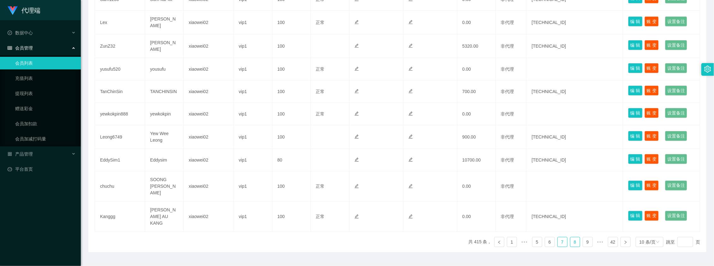
click at [571, 237] on link "8" at bounding box center [574, 241] width 9 height 9
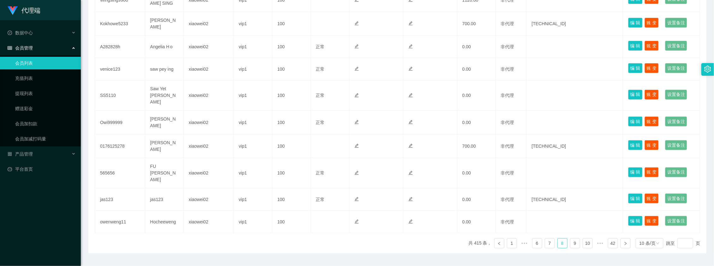
click at [562, 239] on link "8" at bounding box center [562, 243] width 9 height 9
click at [548, 239] on link "7" at bounding box center [549, 243] width 9 height 9
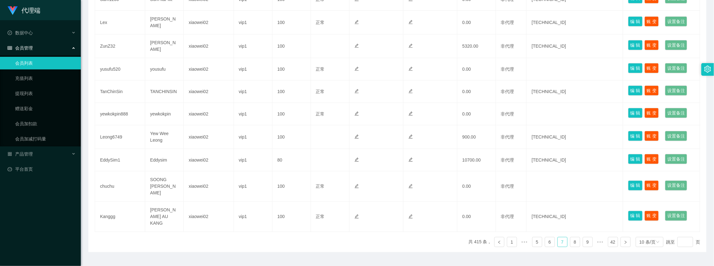
click at [558, 237] on link "7" at bounding box center [562, 241] width 9 height 9
click at [570, 237] on link "8" at bounding box center [574, 241] width 9 height 9
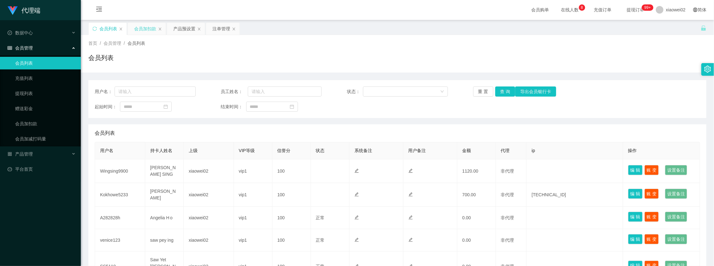
scroll to position [0, 0]
click at [475, 92] on button "重 置" at bounding box center [483, 92] width 20 height 10
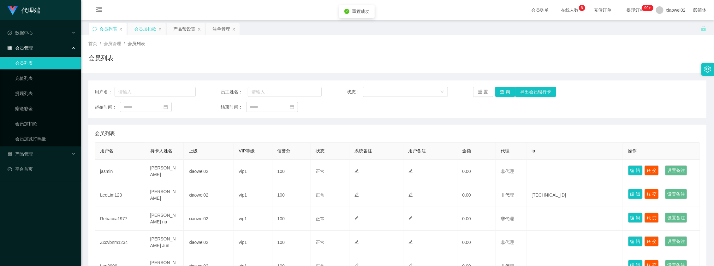
click at [139, 27] on div "会员加扣款" at bounding box center [145, 29] width 22 height 12
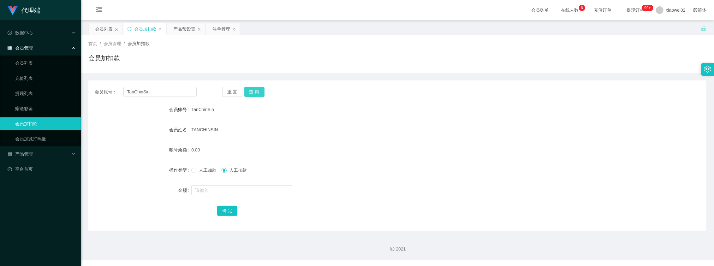
click at [254, 89] on button "查 询" at bounding box center [254, 92] width 20 height 10
click at [111, 29] on div "会员列表" at bounding box center [104, 29] width 18 height 12
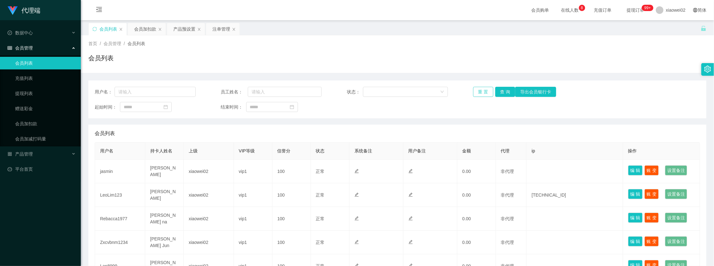
click at [475, 89] on button "重 置" at bounding box center [483, 92] width 20 height 10
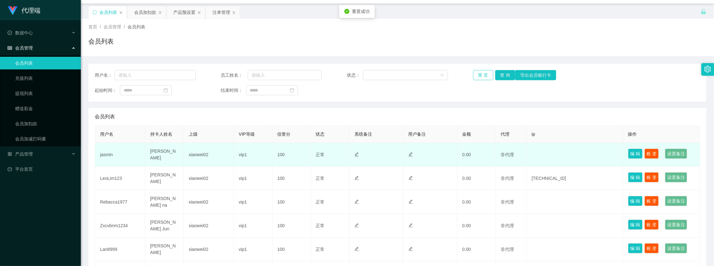
scroll to position [16, 0]
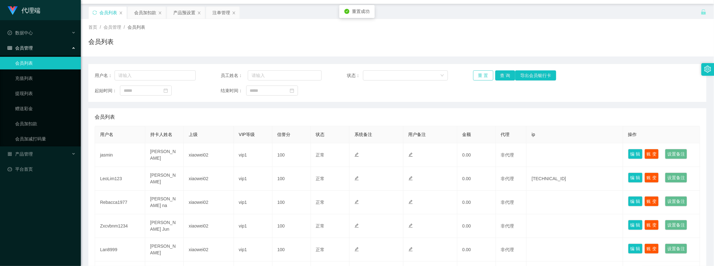
click at [482, 73] on button "重 置" at bounding box center [483, 75] width 20 height 10
click at [462, 95] on div "起始时间： 结束时间：" at bounding box center [397, 91] width 605 height 10
click at [469, 78] on div "用户名： 员工姓名： 状态： 重 置 查 询 导出会员银行[PERSON_NAME]" at bounding box center [397, 75] width 605 height 10
click at [473, 76] on button "重 置" at bounding box center [483, 75] width 20 height 10
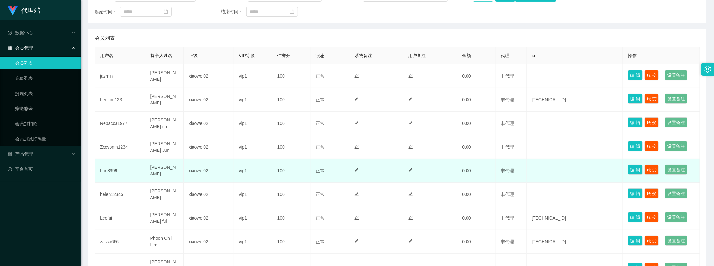
scroll to position [174, 0]
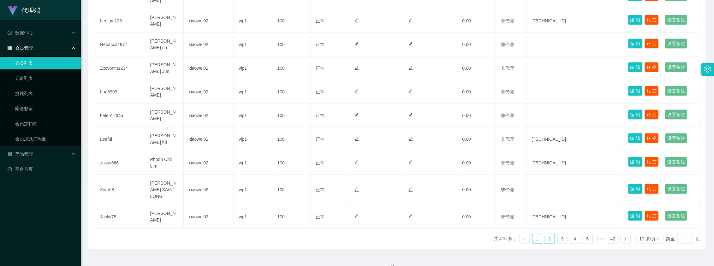
click at [545, 234] on link "2" at bounding box center [549, 238] width 9 height 9
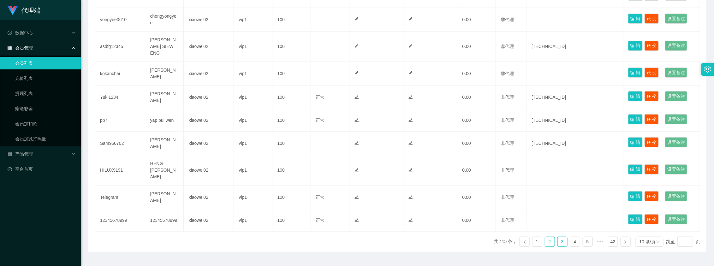
click at [558, 237] on link "3" at bounding box center [562, 241] width 9 height 9
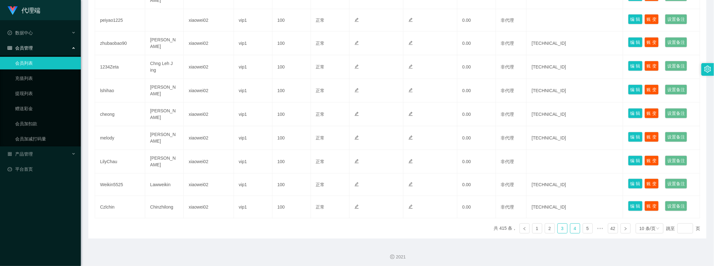
click at [573, 229] on link "4" at bounding box center [574, 228] width 9 height 9
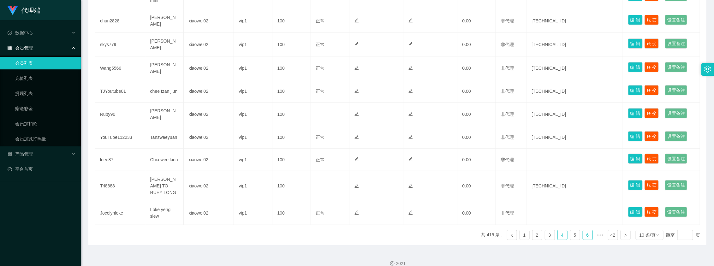
click at [583, 230] on link "6" at bounding box center [587, 234] width 9 height 9
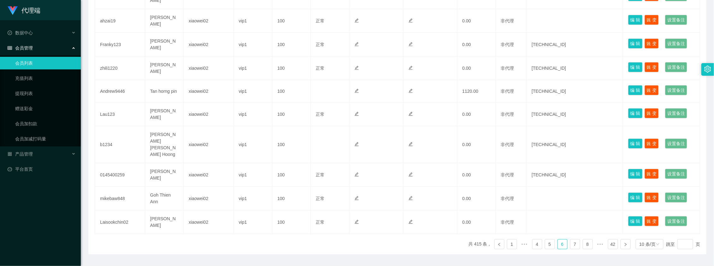
click at [580, 228] on div "用户名 持卡人姓名 上级 VIP等级 信誉分 状态 系统备注 用户备注 金额 代理 ip 操作 Vvin1234 [PERSON_NAME] YANG xia…" at bounding box center [397, 111] width 605 height 286
click at [573, 239] on link "7" at bounding box center [574, 243] width 9 height 9
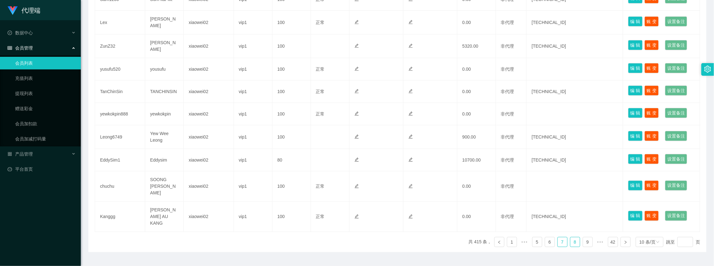
click at [575, 237] on link "8" at bounding box center [574, 241] width 9 height 9
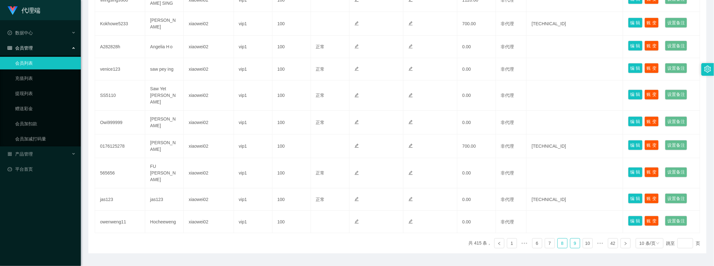
click at [575, 238] on li "9" at bounding box center [575, 243] width 10 height 10
click at [575, 238] on li "10" at bounding box center [575, 243] width 10 height 10
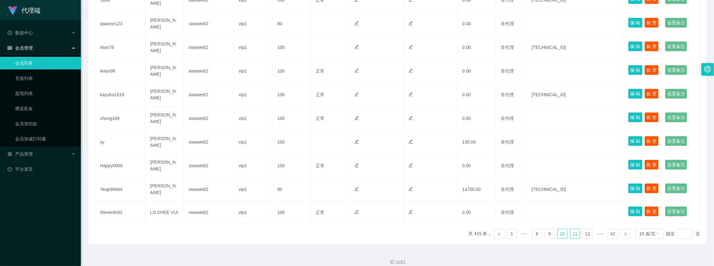
click at [575, 229] on li "11" at bounding box center [575, 234] width 10 height 10
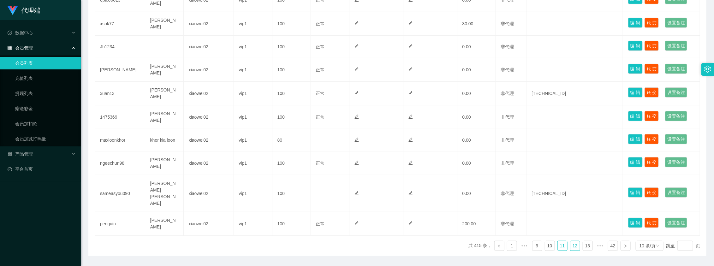
click at [575, 241] on li "12" at bounding box center [575, 246] width 10 height 10
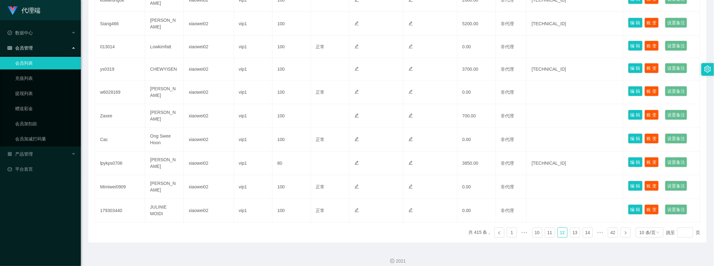
click at [575, 229] on li "13" at bounding box center [575, 232] width 10 height 10
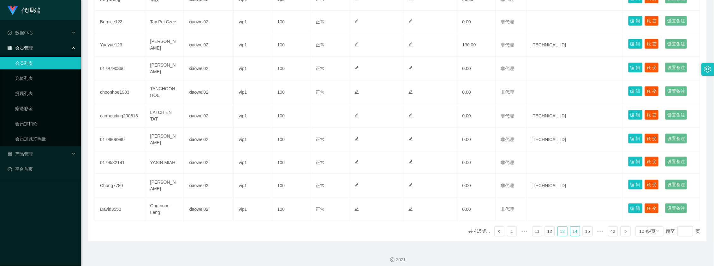
click at [565, 231] on ul "共 415 条， 1 ••• 11 12 13 14 15 ••• 42 10 条/页 跳至 页" at bounding box center [585, 231] width 232 height 10
click at [570, 231] on link "14" at bounding box center [574, 231] width 9 height 9
click at [570, 231] on link "15" at bounding box center [574, 231] width 9 height 9
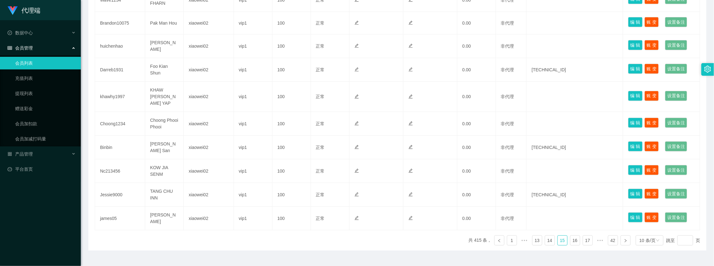
click at [570, 236] on link "16" at bounding box center [574, 240] width 9 height 9
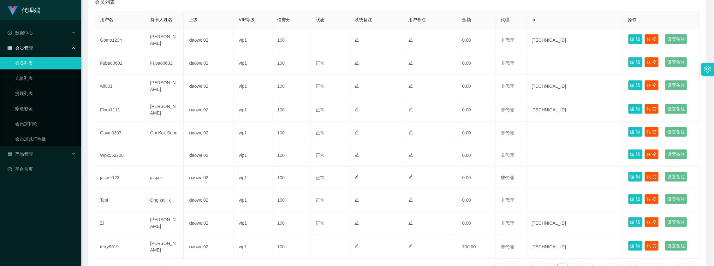
scroll to position [132, 0]
